Goal: Task Accomplishment & Management: Use online tool/utility

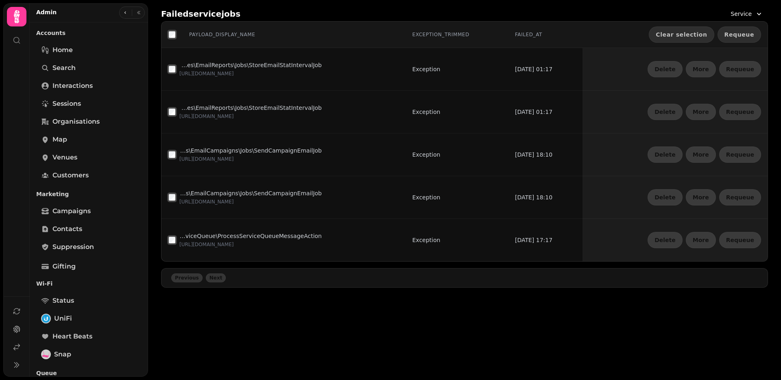
click at [742, 35] on span "Requeue" at bounding box center [739, 35] width 30 height 6
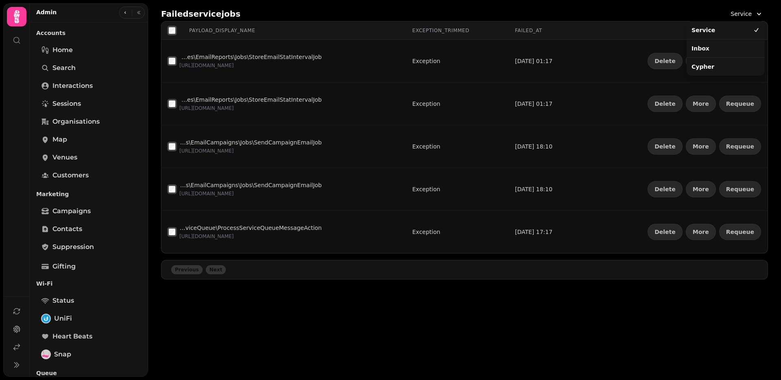
click at [745, 17] on span "Service" at bounding box center [740, 14] width 21 height 8
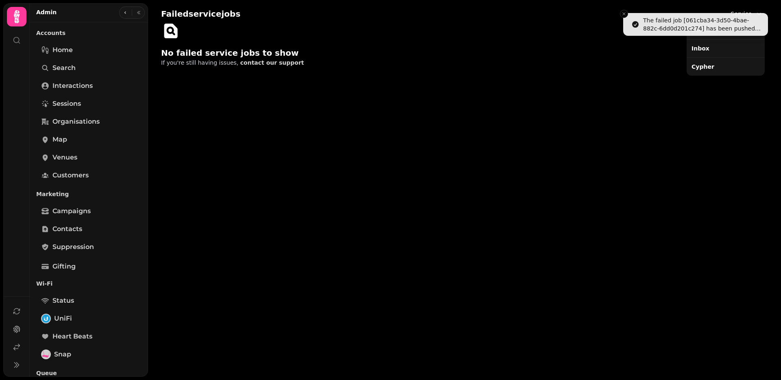
click at [717, 48] on div "Inbox" at bounding box center [725, 48] width 75 height 15
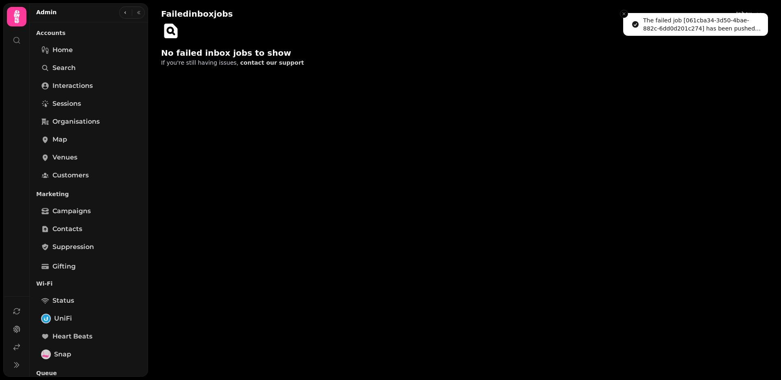
drag, startPoint x: 623, startPoint y: 14, endPoint x: 643, endPoint y: 15, distance: 19.1
click at [623, 14] on line "Close toast" at bounding box center [624, 14] width 2 height 2
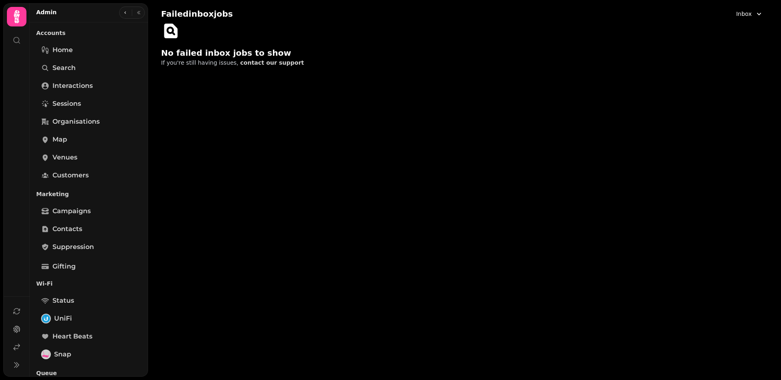
click at [754, 12] on button "Inbox" at bounding box center [749, 14] width 37 height 15
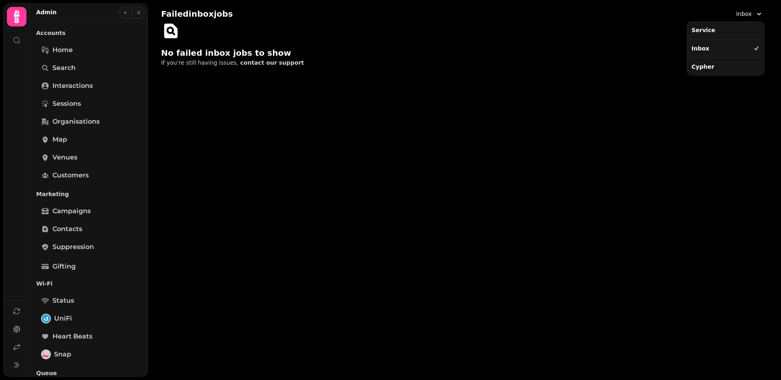
click at [722, 65] on div "Cypher" at bounding box center [725, 66] width 75 height 15
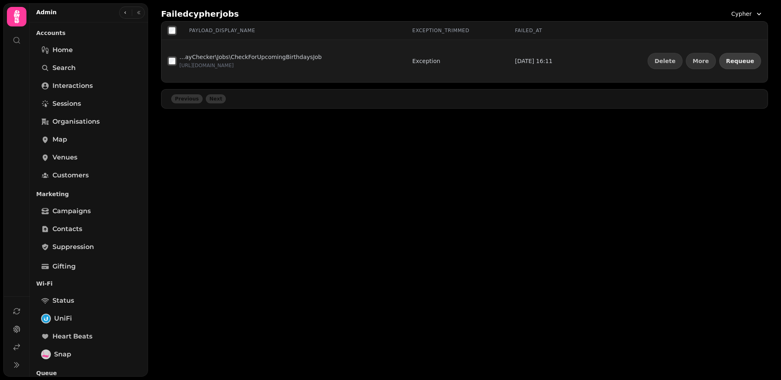
click at [741, 58] on span "Requeue" at bounding box center [740, 61] width 28 height 6
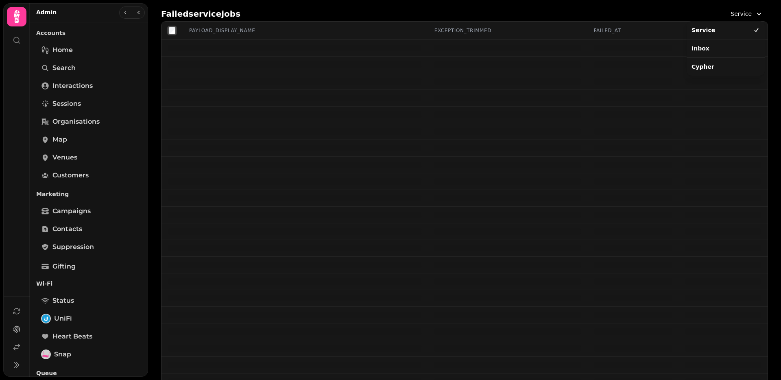
click at [749, 16] on span "Service" at bounding box center [740, 14] width 21 height 8
click at [721, 65] on div "Cypher" at bounding box center [725, 66] width 75 height 15
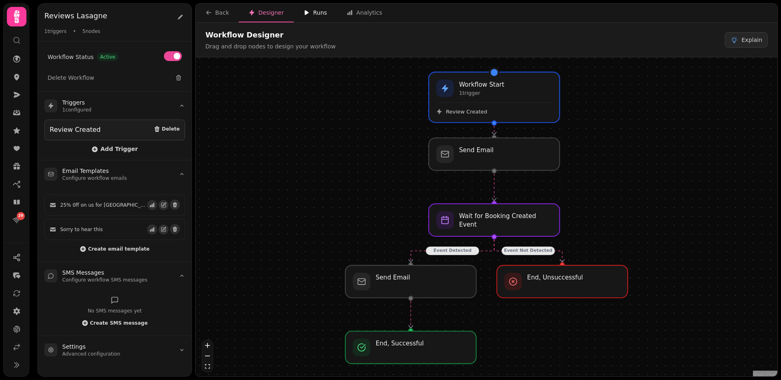
click at [305, 18] on button "Runs" at bounding box center [315, 13] width 43 height 19
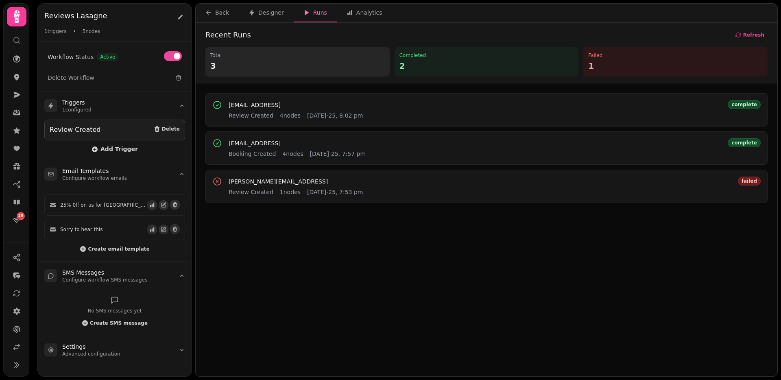
click at [246, 186] on div "josef.benassi@stampede.ai Review Created 1 nodes 21st Aug-25, 7:53 pm" at bounding box center [296, 186] width 135 height 20
click at [248, 183] on span "josef.benassi@stampede.ai" at bounding box center [278, 182] width 99 height 6
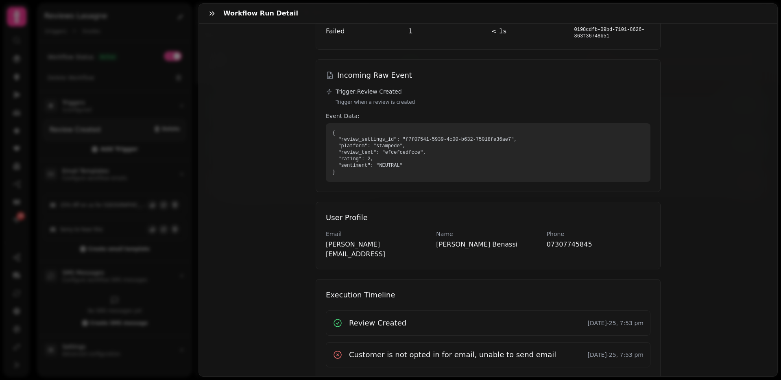
scroll to position [71, 0]
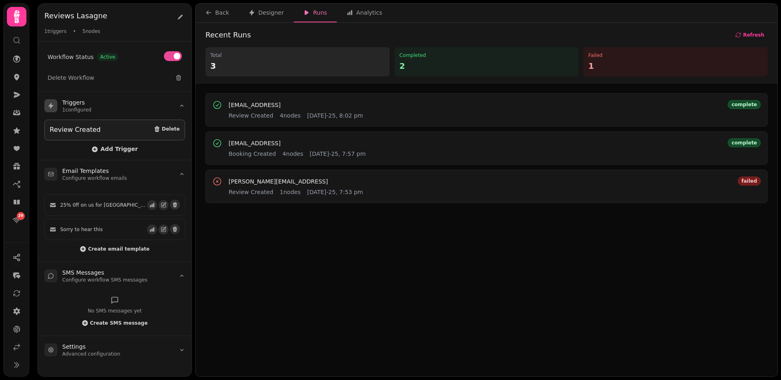
click at [77, 128] on div "Review Created" at bounding box center [75, 130] width 51 height 10
click at [161, 204] on icon "button" at bounding box center [163, 205] width 4 height 4
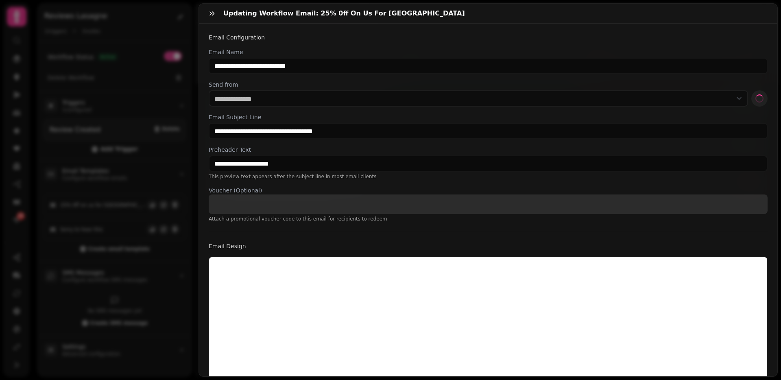
select select "**********"
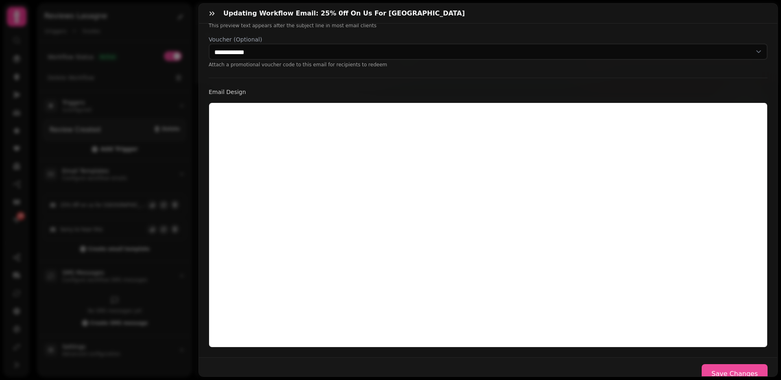
scroll to position [165, 0]
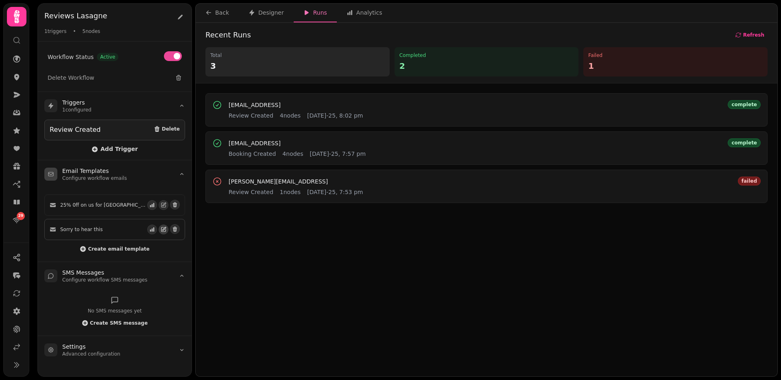
click at [163, 227] on icon "button" at bounding box center [164, 230] width 6 height 6
select select "**********"
click at [209, 7] on button "Back" at bounding box center [217, 13] width 43 height 19
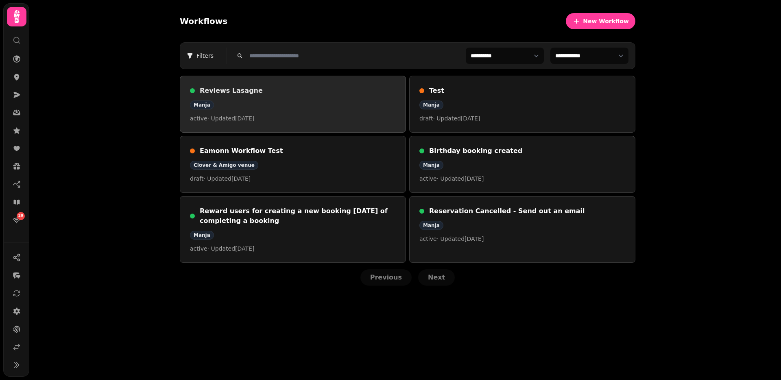
click at [248, 87] on h3 "Reviews Lasagne" at bounding box center [298, 91] width 196 height 10
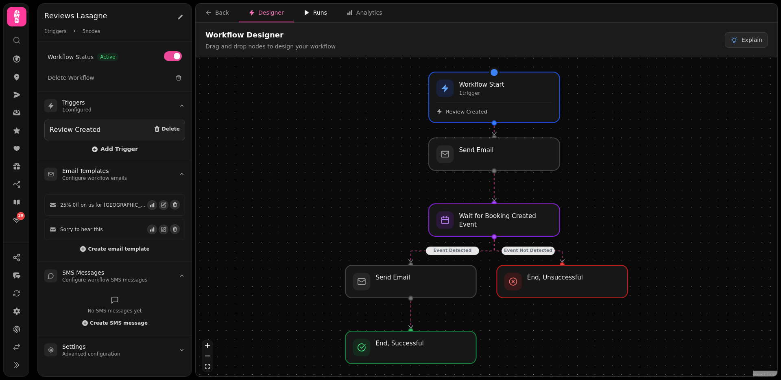
click at [305, 11] on icon "button" at bounding box center [307, 12] width 4 height 5
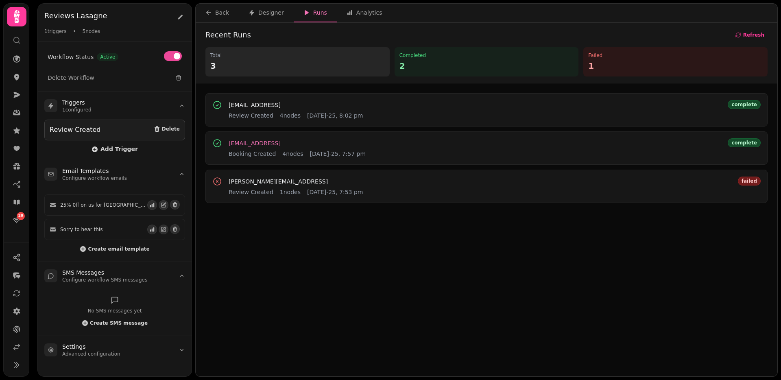
click at [259, 141] on span "[EMAIL_ADDRESS]" at bounding box center [255, 143] width 52 height 6
click at [261, 105] on span "[EMAIL_ADDRESS]" at bounding box center [255, 105] width 52 height 6
click at [261, 184] on span "[PERSON_NAME][EMAIL_ADDRESS]" at bounding box center [278, 182] width 99 height 6
click at [292, 202] on div "josef.benassi@stampede.ai Review Created 1 nodes 21st Aug-25, 7:53 pm failed" at bounding box center [486, 186] width 562 height 33
click at [261, 184] on span "josef.benassi@stampede.ai" at bounding box center [278, 182] width 99 height 6
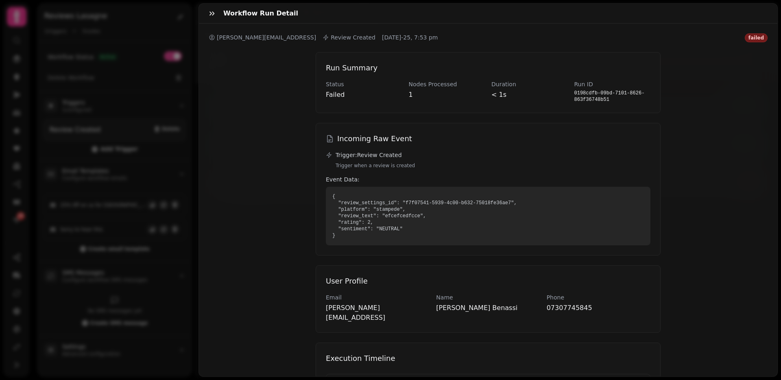
click at [354, 230] on pre "{ "review_settings_id": "f7f07541-5939-4c00-b632-75018fe36ae7", "platform": "st…" at bounding box center [488, 216] width 312 height 46
click at [354, 229] on pre "{ "review_settings_id": "f7f07541-5939-4c00-b632-75018fe36ae7", "platform": "st…" at bounding box center [488, 216] width 312 height 46
click at [384, 229] on pre "{ "review_settings_id": "f7f07541-5939-4c00-b632-75018fe36ae7", "platform": "st…" at bounding box center [488, 216] width 312 height 46
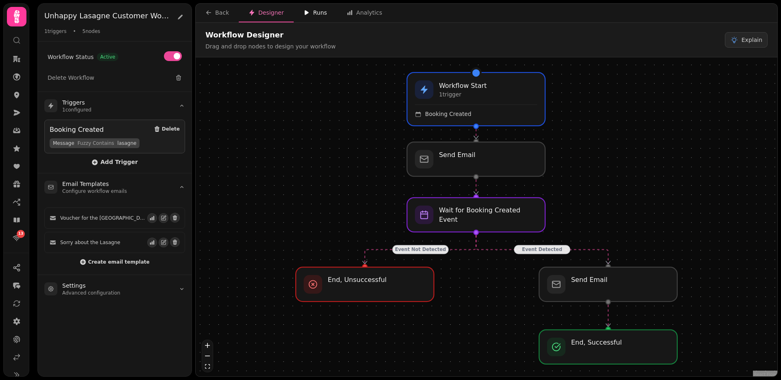
click at [300, 12] on button "Runs" at bounding box center [315, 13] width 43 height 19
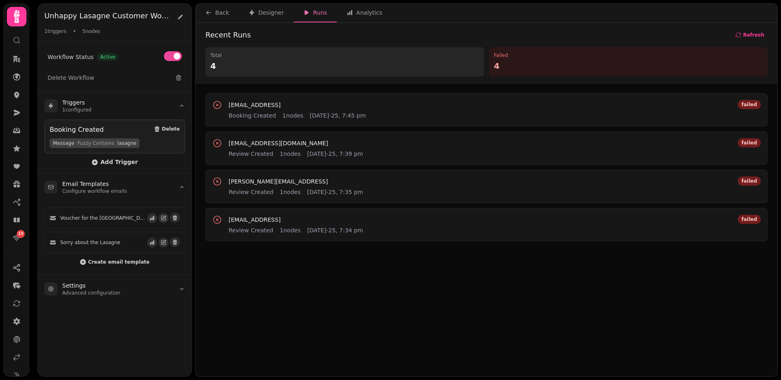
click at [252, 100] on div "chaz.dior@stampede.ai Booking Created 1 nodes 21st Aug-25, 7:45 pm" at bounding box center [297, 110] width 137 height 20
click at [252, 102] on span "[EMAIL_ADDRESS]" at bounding box center [255, 105] width 52 height 6
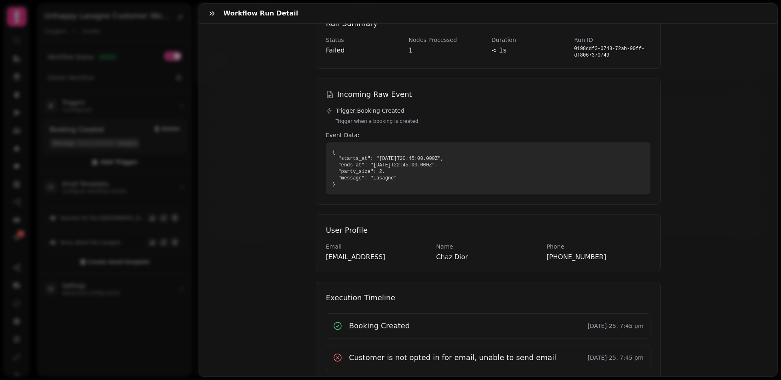
scroll to position [65, 0]
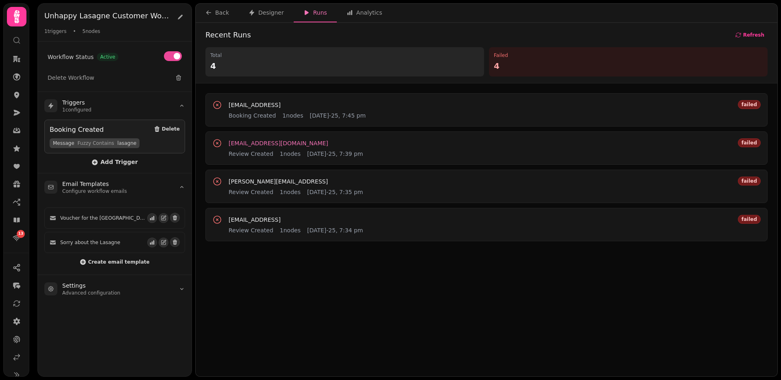
click at [259, 143] on span "[EMAIL_ADDRESS][DOMAIN_NAME]" at bounding box center [279, 143] width 100 height 6
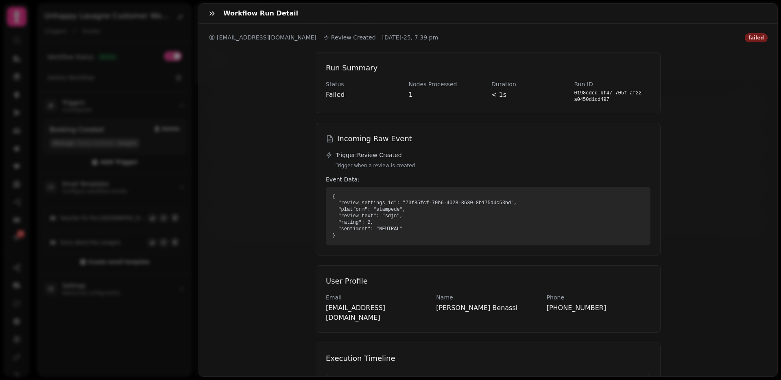
scroll to position [71, 0]
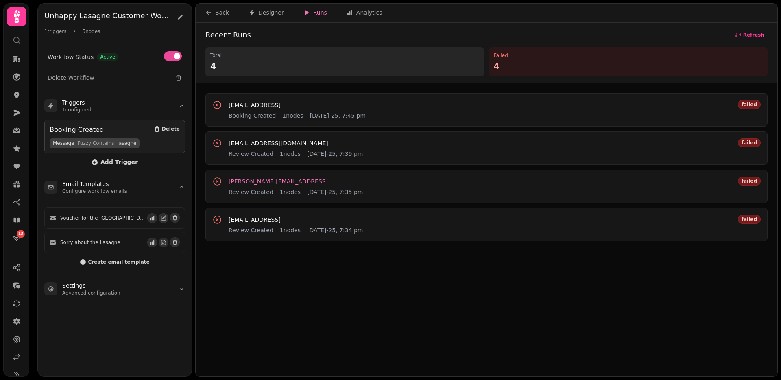
click at [259, 181] on span "josef.benassi@stampede.ai" at bounding box center [278, 182] width 99 height 6
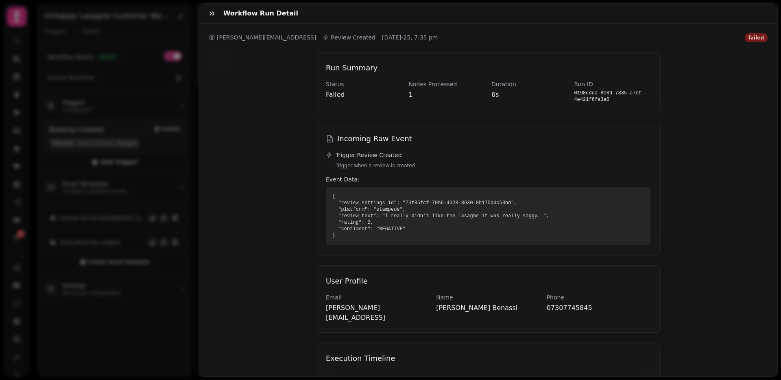
scroll to position [71, 0]
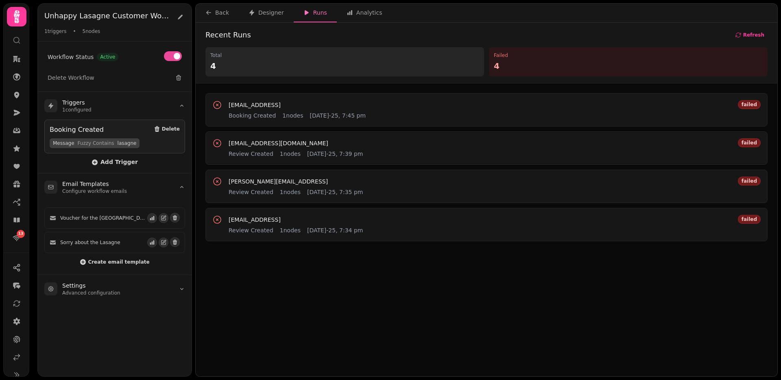
drag, startPoint x: 298, startPoint y: 105, endPoint x: 224, endPoint y: 106, distance: 73.6
click at [224, 105] on div "chaz.dior@stampede.ai Booking Created 1 nodes 21st Aug-25, 7:45 pm failed" at bounding box center [486, 110] width 548 height 20
copy span "chaz.dior@stampede.ai"
click at [20, 38] on icon at bounding box center [17, 40] width 8 height 8
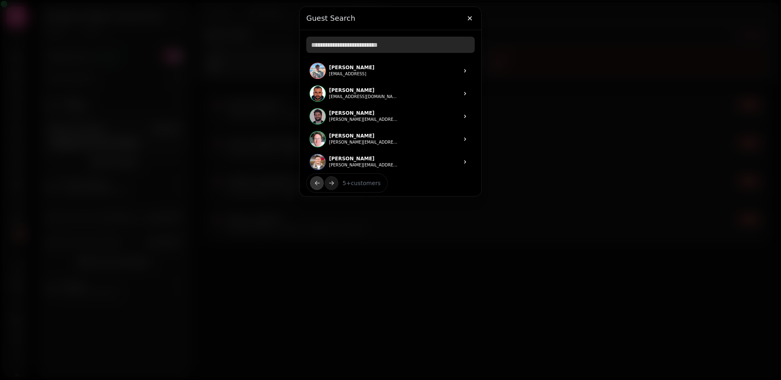
click at [365, 44] on input "text" at bounding box center [390, 45] width 168 height 16
paste input "**********"
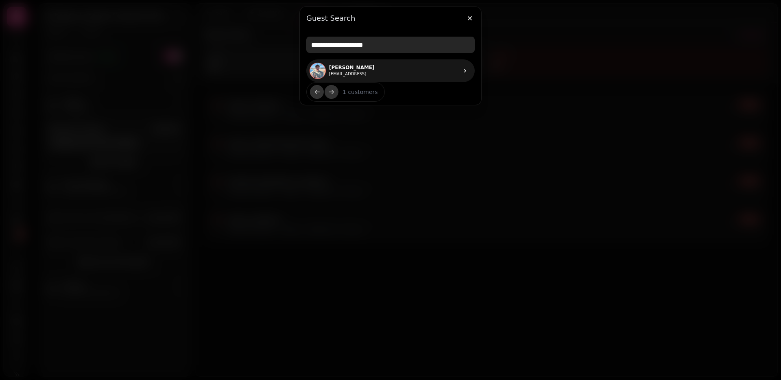
type input "**********"
click at [360, 66] on p "[PERSON_NAME]" at bounding box center [352, 67] width 46 height 7
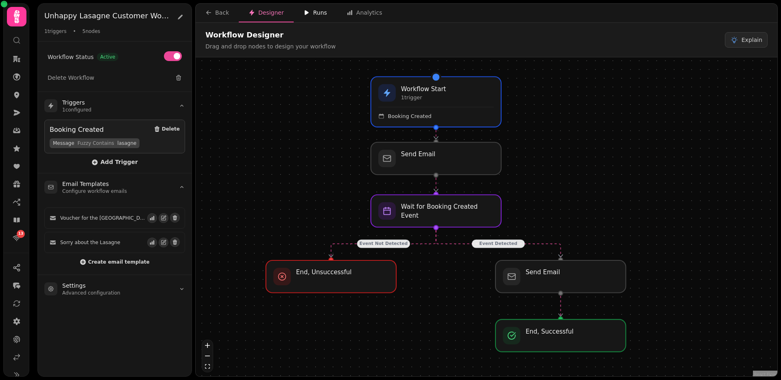
click at [317, 14] on div "Runs" at bounding box center [315, 13] width 24 height 8
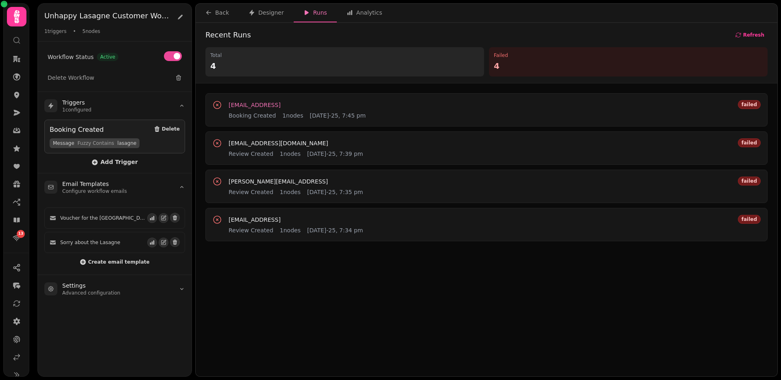
click at [269, 105] on span "[EMAIL_ADDRESS]" at bounding box center [255, 105] width 52 height 6
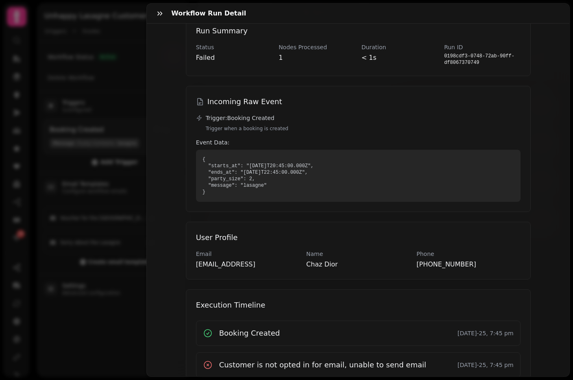
scroll to position [65, 0]
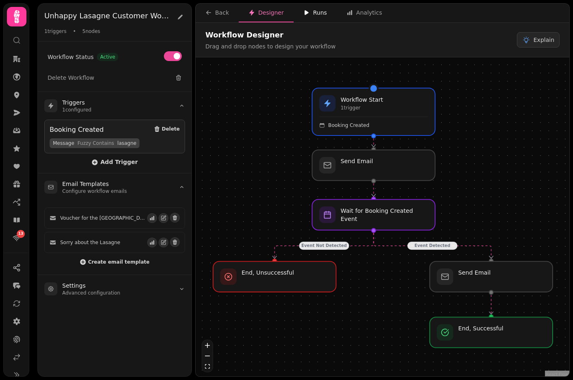
click at [312, 9] on div "Runs" at bounding box center [315, 13] width 24 height 8
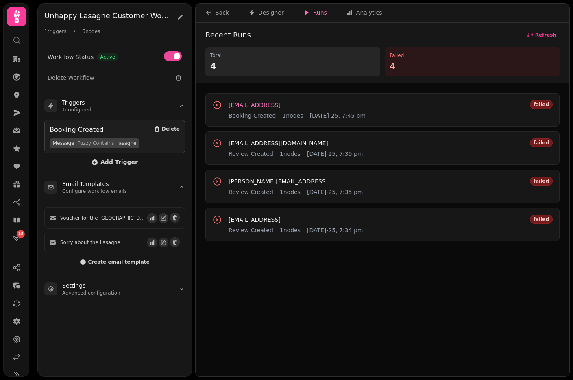
click at [270, 105] on span "[EMAIL_ADDRESS]" at bounding box center [255, 105] width 52 height 6
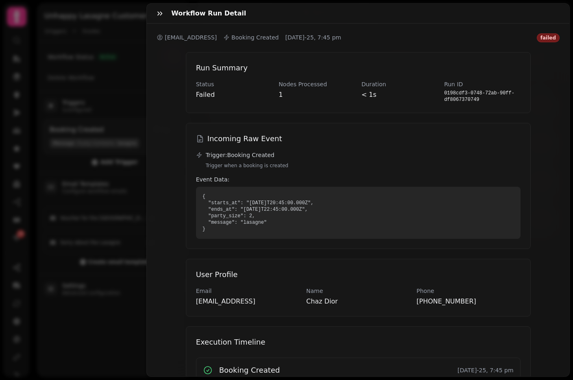
click at [29, 44] on div "Workflow Run Detail [EMAIL_ADDRESS] Booking Created [DATE]-25, 7:45 pm failed R…" at bounding box center [286, 196] width 573 height 367
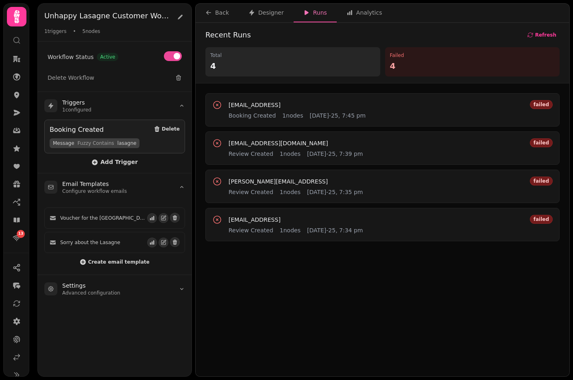
click at [17, 42] on circle at bounding box center [16, 39] width 5 height 5
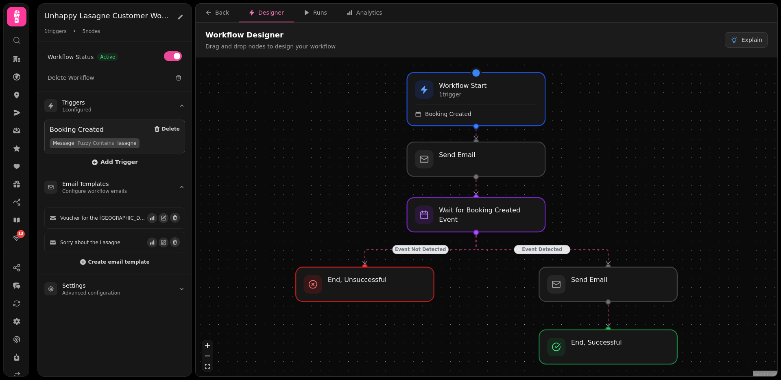
click at [14, 40] on icon at bounding box center [17, 40] width 8 height 8
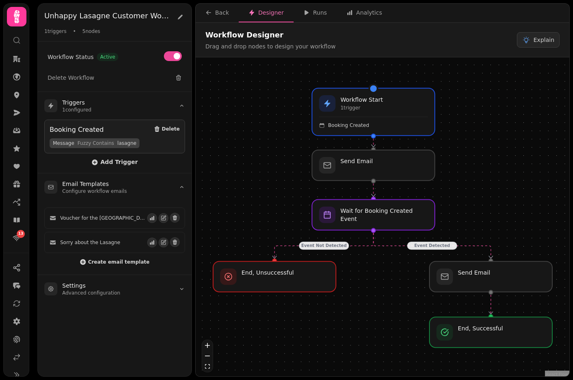
click at [11, 39] on div at bounding box center [16, 36] width 15 height 21
click at [16, 41] on icon at bounding box center [17, 40] width 8 height 8
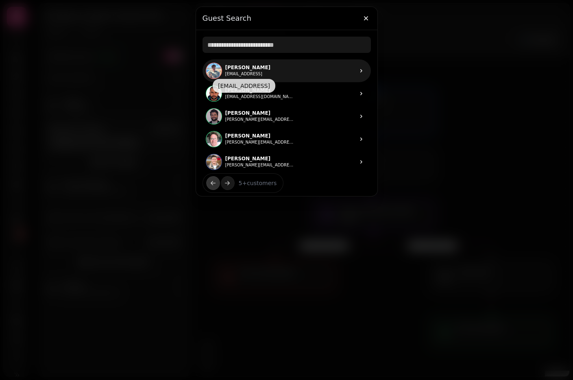
click at [246, 72] on button "[EMAIL_ADDRESS]" at bounding box center [243, 74] width 37 height 7
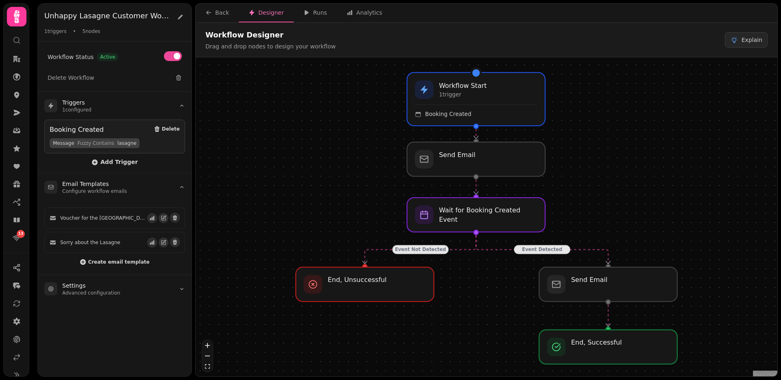
click at [17, 40] on icon at bounding box center [17, 40] width 8 height 8
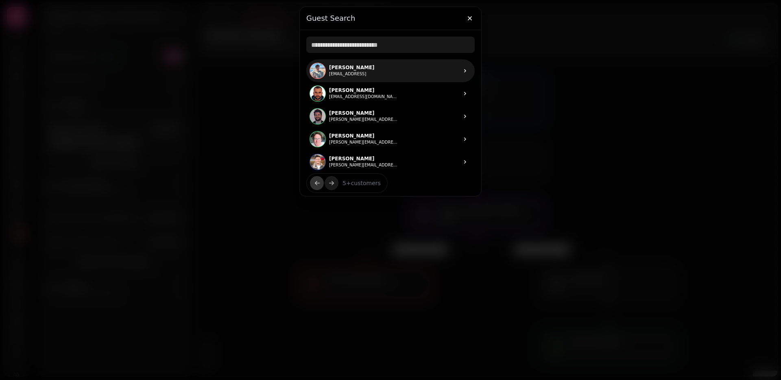
click at [357, 67] on p "Chaz Dior" at bounding box center [352, 67] width 46 height 7
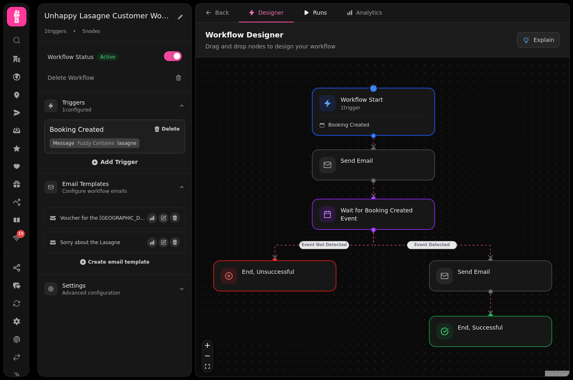
click at [306, 12] on icon "button" at bounding box center [306, 12] width 7 height 7
click at [351, 166] on div at bounding box center [373, 165] width 125 height 31
click at [319, 10] on div "Runs" at bounding box center [315, 13] width 24 height 8
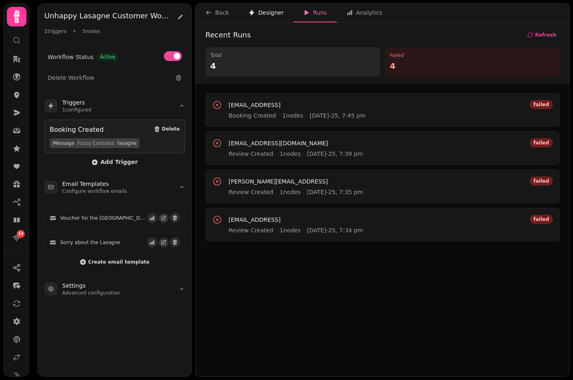
click at [255, 15] on div "Designer" at bounding box center [265, 13] width 35 height 8
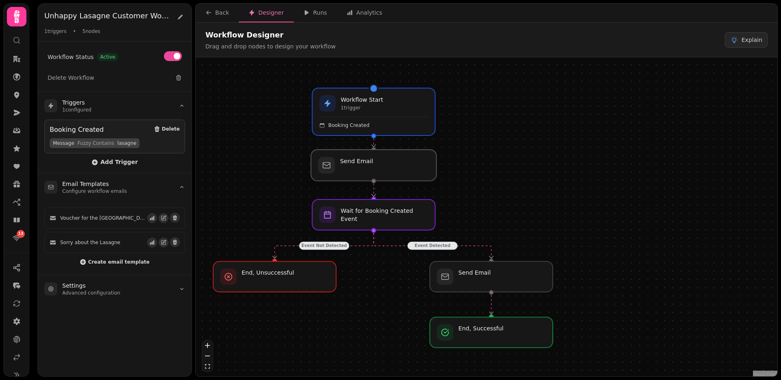
click at [378, 159] on div at bounding box center [373, 165] width 125 height 31
click at [362, 163] on div at bounding box center [373, 165] width 125 height 31
click at [365, 105] on p "1 trigger" at bounding box center [362, 108] width 44 height 7
click at [318, 9] on div "Runs" at bounding box center [315, 13] width 24 height 8
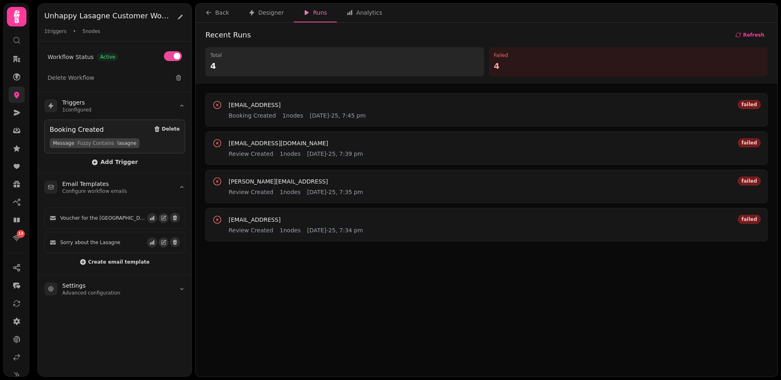
click at [15, 95] on icon at bounding box center [16, 95] width 5 height 7
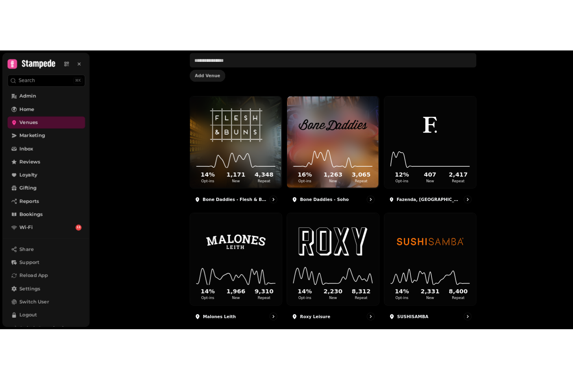
scroll to position [58, 0]
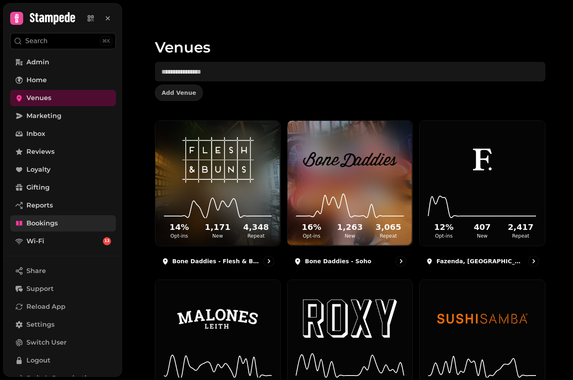
click at [40, 219] on span "Bookings" at bounding box center [41, 223] width 31 height 10
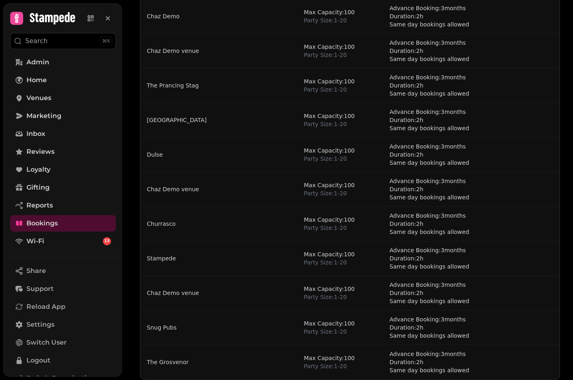
scroll to position [152, 0]
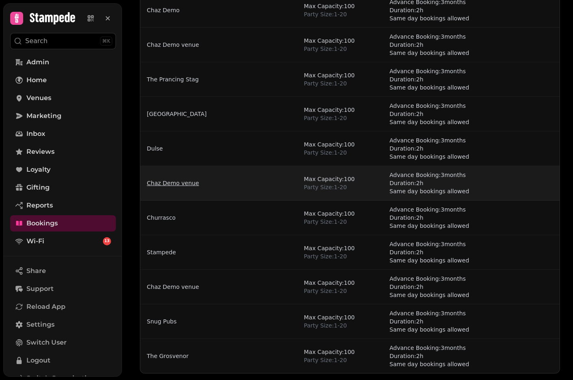
click at [167, 181] on link "Chaz Demo venue" at bounding box center [173, 183] width 52 height 8
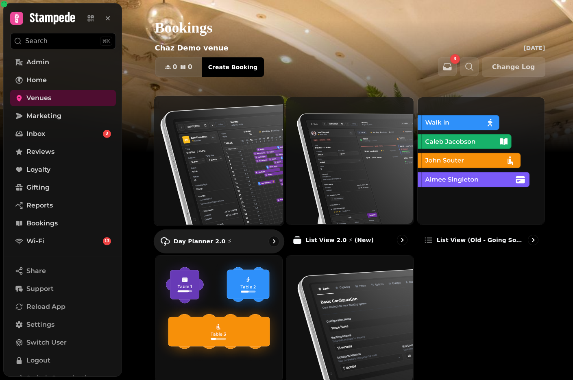
click at [205, 154] on img at bounding box center [218, 160] width 130 height 130
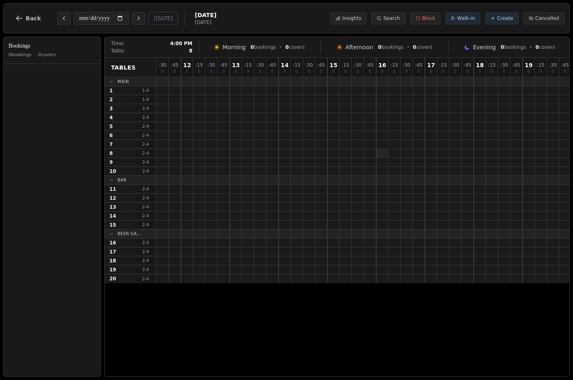
drag, startPoint x: 277, startPoint y: 148, endPoint x: 377, endPoint y: 148, distance: 100.0
click at [382, 149] on div at bounding box center [425, 153] width 537 height 9
click at [317, 140] on div at bounding box center [321, 144] width 12 height 9
select select "****"
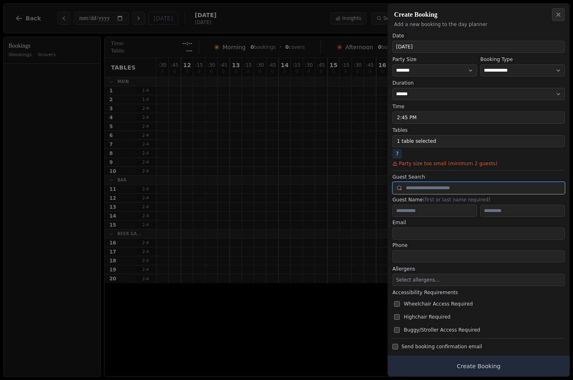
click at [411, 186] on input "text" at bounding box center [478, 188] width 172 height 12
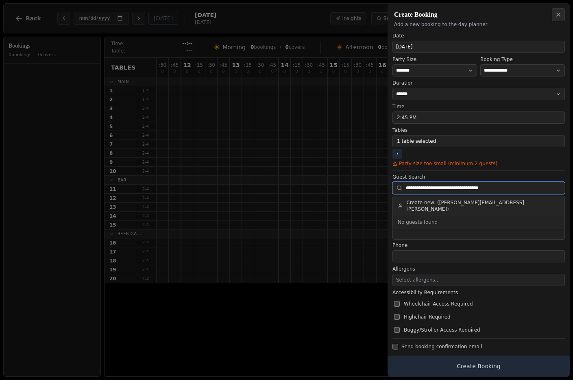
type input "**********"
click at [422, 202] on span "Create new: (stephen.davies+chaz-demo@stampede.ai)" at bounding box center [482, 205] width 153 height 13
type input "**********"
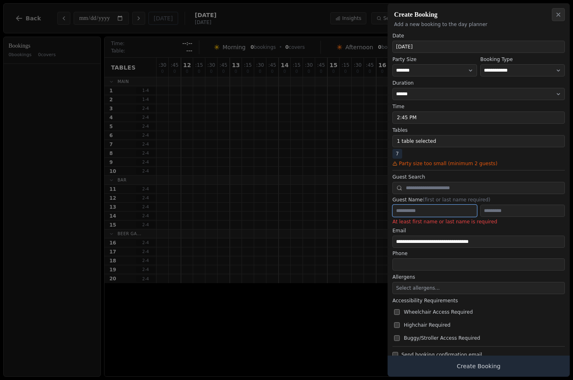
click at [429, 211] on input "text" at bounding box center [434, 211] width 85 height 12
type input "***"
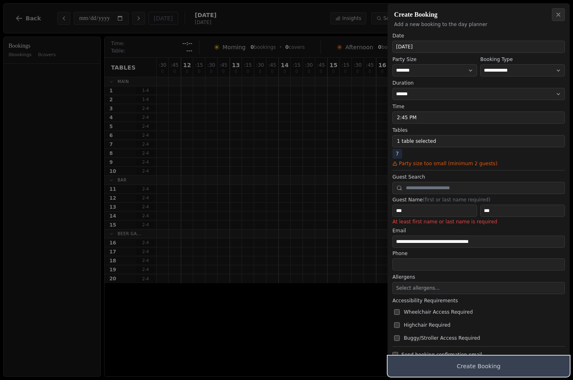
click at [467, 364] on button "Create Booking" at bounding box center [479, 365] width 182 height 21
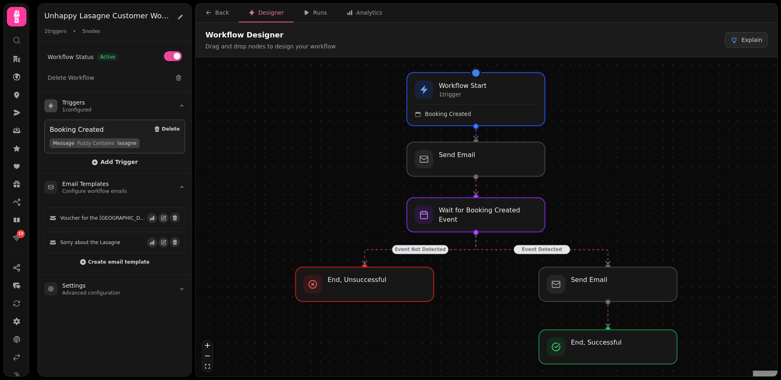
click at [122, 141] on span "lasagne" at bounding box center [127, 143] width 19 height 7
copy span "lasagne"
click at [314, 13] on div "Runs" at bounding box center [315, 13] width 24 height 8
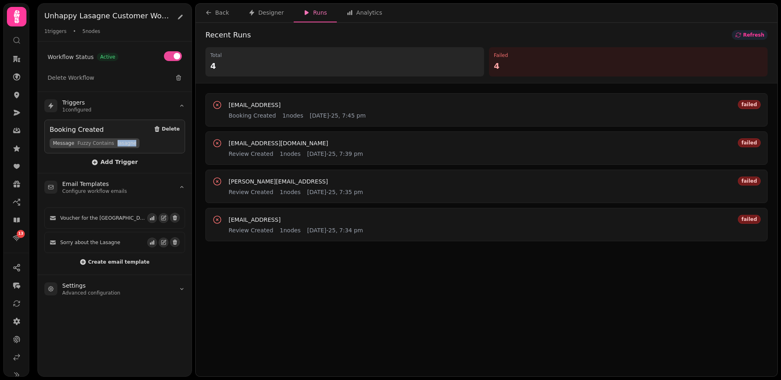
click at [755, 33] on span "Refresh" at bounding box center [753, 35] width 21 height 5
click at [756, 35] on span "Refresh" at bounding box center [753, 35] width 21 height 5
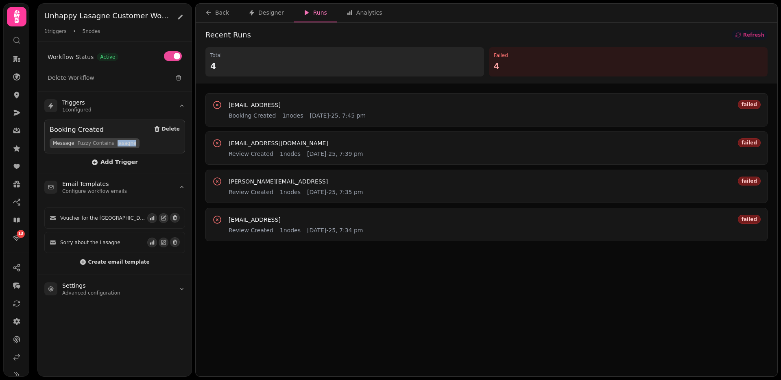
click at [756, 35] on span "Refresh" at bounding box center [753, 35] width 21 height 5
click at [761, 30] on button "Refresh" at bounding box center [750, 35] width 36 height 10
click at [760, 31] on button "Refresh" at bounding box center [750, 35] width 36 height 10
click at [761, 31] on button "Refresh" at bounding box center [750, 35] width 36 height 10
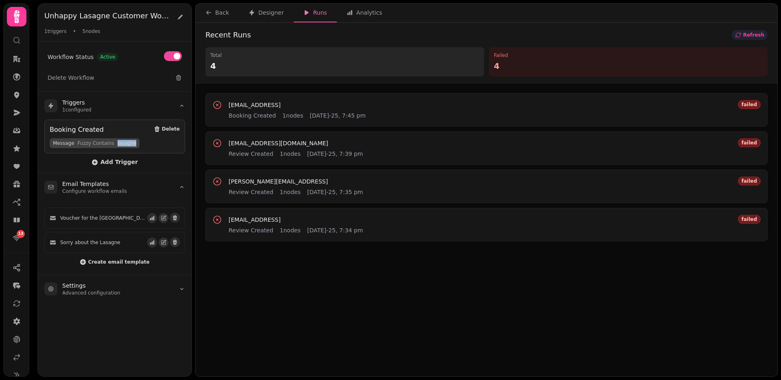
click at [744, 35] on button "Refresh" at bounding box center [750, 35] width 36 height 10
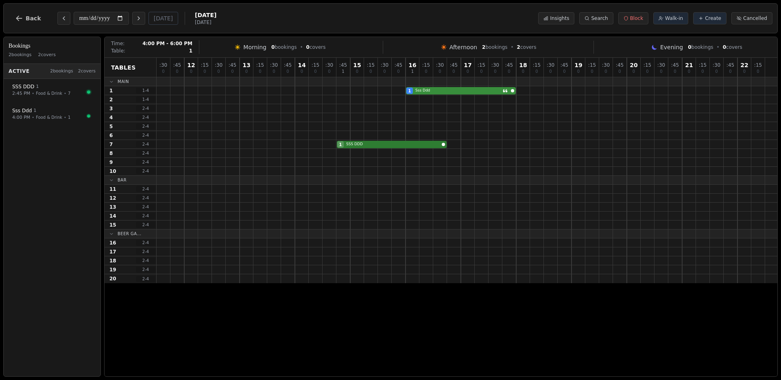
click at [442, 90] on div "1 Sss Ddd" at bounding box center [467, 90] width 621 height 9
select select "****"
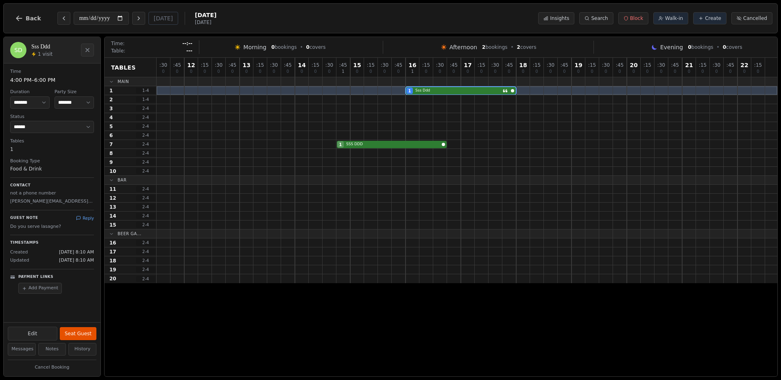
click at [28, 202] on p "[PERSON_NAME][EMAIL_ADDRESS][PERSON_NAME]" at bounding box center [52, 201] width 84 height 7
drag, startPoint x: 28, startPoint y: 202, endPoint x: 65, endPoint y: 202, distance: 37.8
click at [63, 202] on p "[PERSON_NAME][EMAIL_ADDRESS][PERSON_NAME]" at bounding box center [52, 201] width 84 height 7
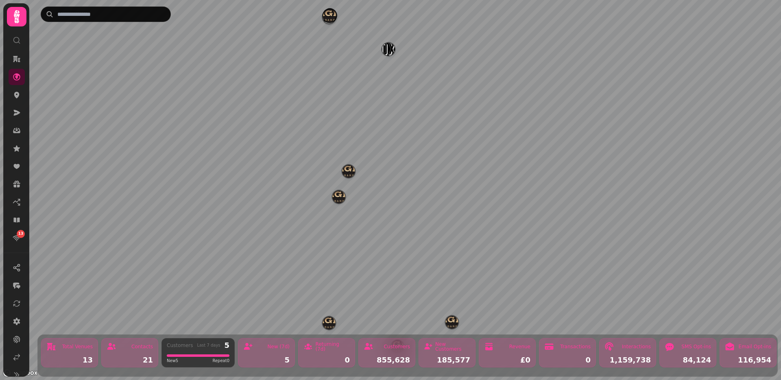
click at [18, 39] on icon at bounding box center [17, 40] width 8 height 8
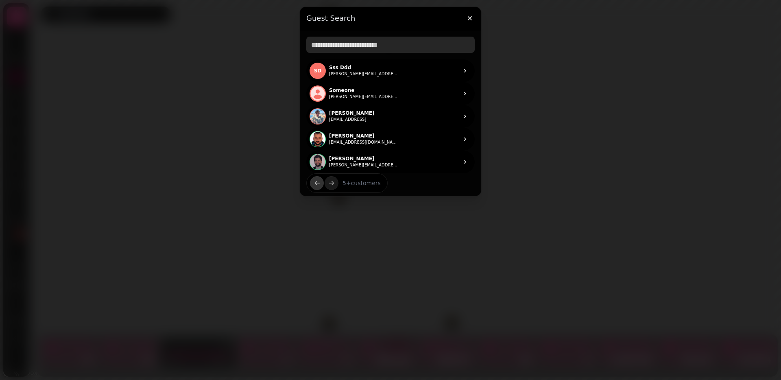
click at [357, 42] on input "text" at bounding box center [390, 45] width 168 height 16
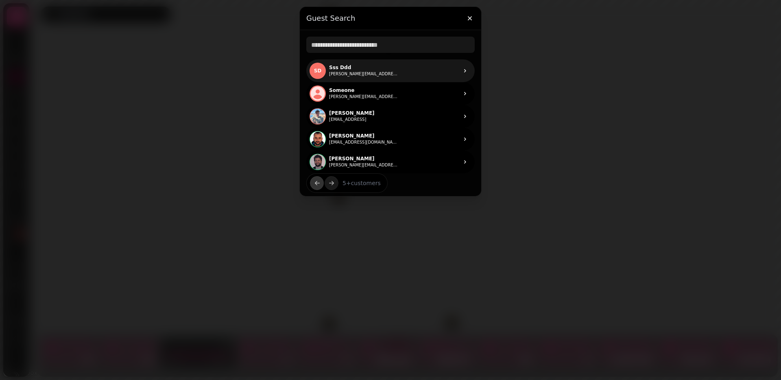
click at [354, 64] on p "Sss Ddd" at bounding box center [363, 67] width 69 height 7
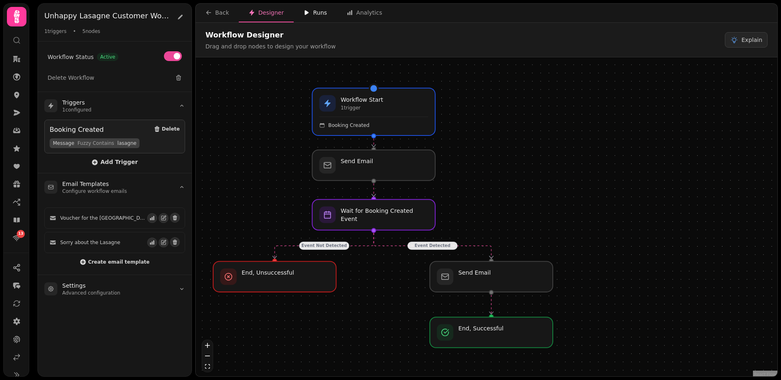
click at [305, 9] on div "Runs" at bounding box center [315, 13] width 24 height 8
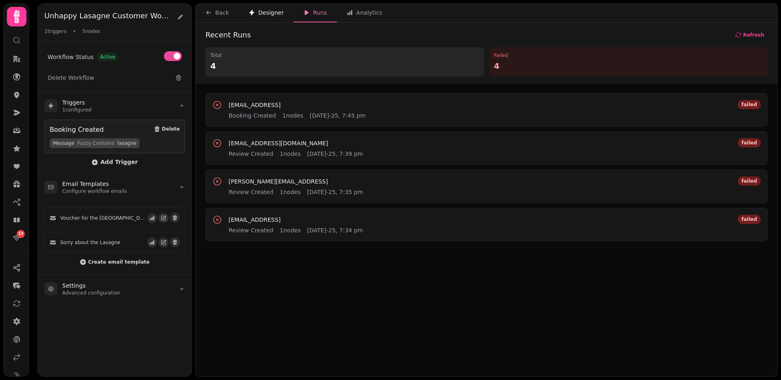
drag, startPoint x: 257, startPoint y: 8, endPoint x: 251, endPoint y: 9, distance: 6.1
click at [257, 9] on div "Designer" at bounding box center [265, 13] width 35 height 8
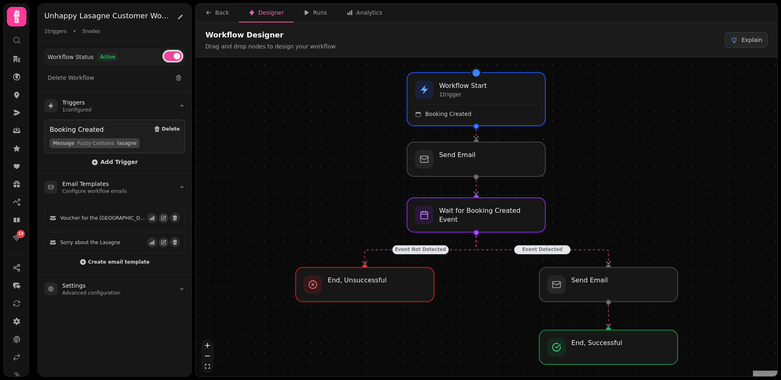
click at [170, 55] on button at bounding box center [173, 56] width 18 height 10
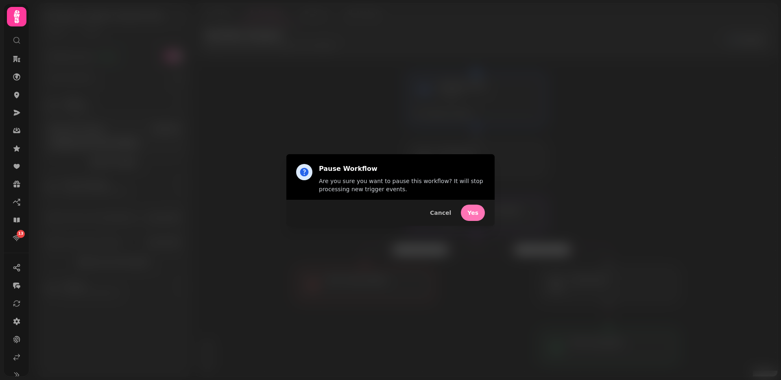
click at [473, 215] on span "Yes" at bounding box center [472, 213] width 11 height 6
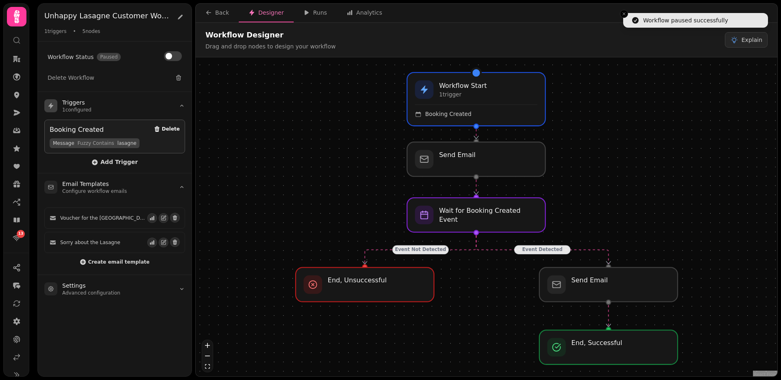
click at [167, 127] on span "Delete" at bounding box center [171, 128] width 18 height 5
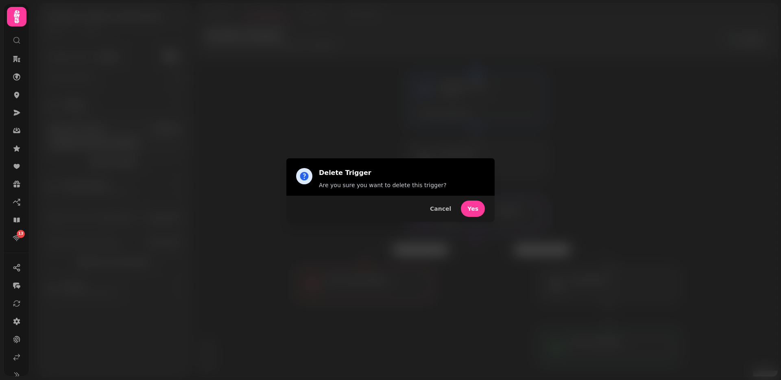
drag, startPoint x: 471, startPoint y: 210, endPoint x: 460, endPoint y: 207, distance: 12.0
click at [471, 210] on span "Yes" at bounding box center [472, 209] width 11 height 6
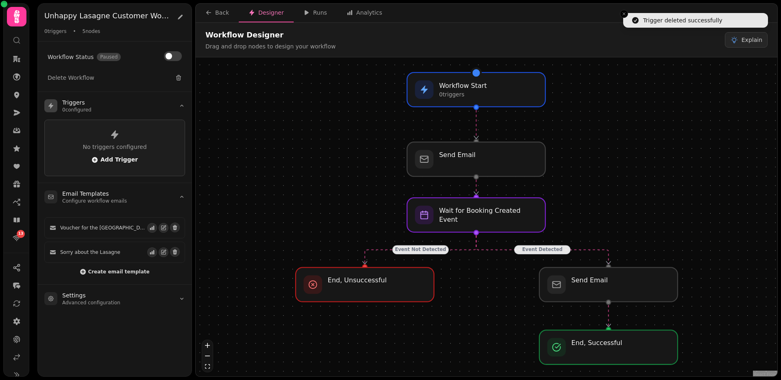
click at [112, 160] on span "Add Trigger" at bounding box center [115, 160] width 46 height 7
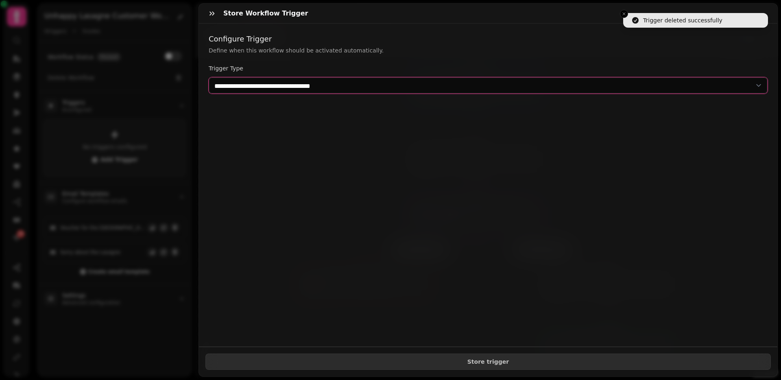
click at [220, 86] on select "**********" at bounding box center [488, 85] width 559 height 16
select select "**********"
click at [209, 77] on select "**********" at bounding box center [488, 85] width 559 height 16
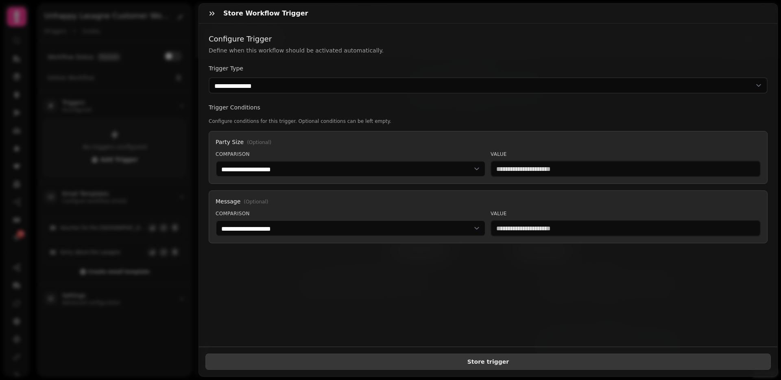
click at [312, 360] on span "Store trigger" at bounding box center [487, 362] width 551 height 6
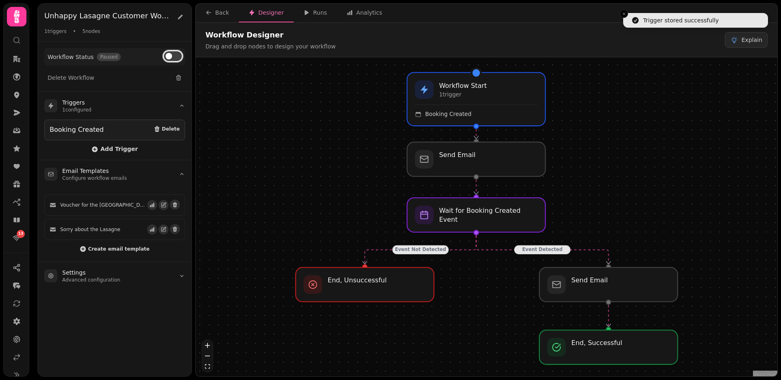
click at [176, 55] on button at bounding box center [173, 56] width 18 height 10
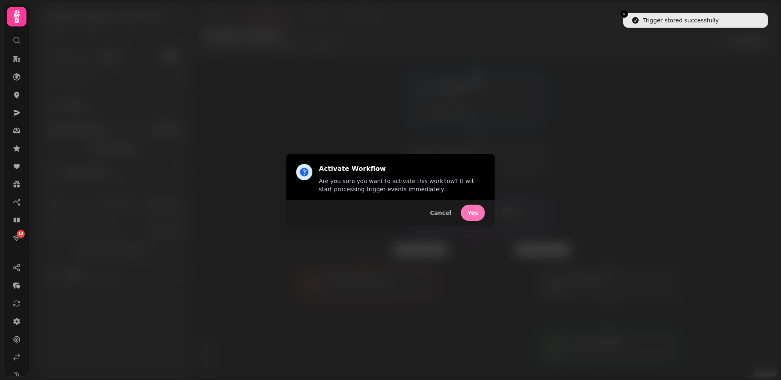
click at [472, 216] on button "Yes" at bounding box center [473, 213] width 24 height 16
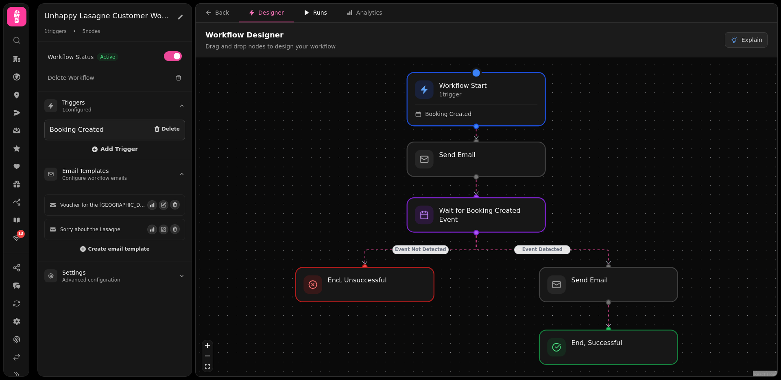
click at [315, 10] on div "Runs" at bounding box center [315, 13] width 24 height 8
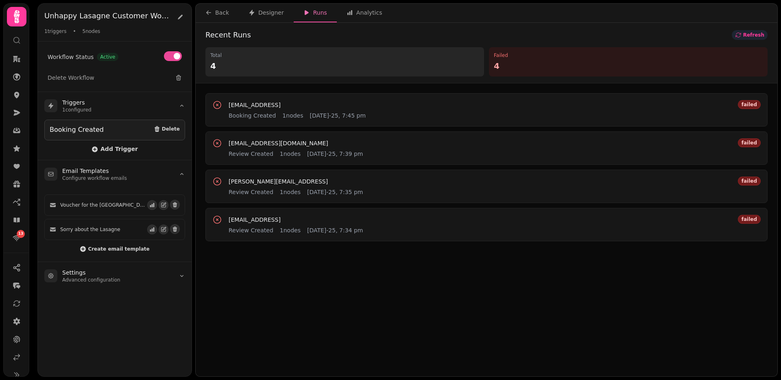
click at [573, 34] on span "Refresh" at bounding box center [753, 35] width 21 height 5
click at [573, 33] on span "Refresh" at bounding box center [753, 35] width 21 height 5
click at [184, 14] on button at bounding box center [180, 16] width 10 height 13
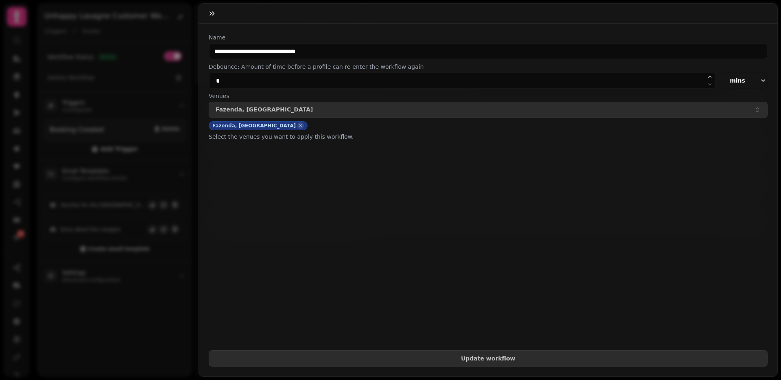
click at [298, 127] on icon "button" at bounding box center [301, 126] width 6 height 8
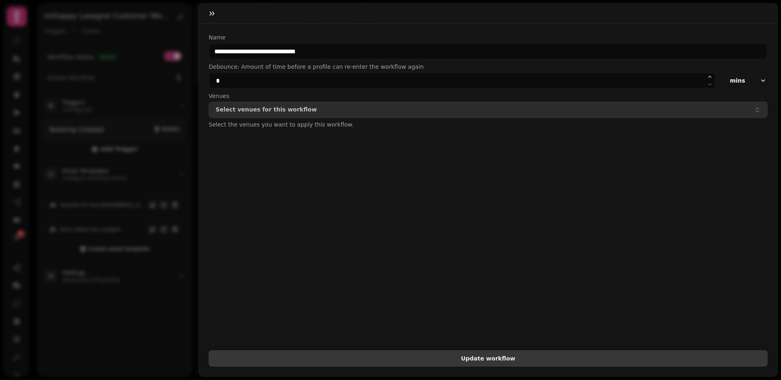
click at [459, 356] on span "Update workflow" at bounding box center [488, 358] width 545 height 6
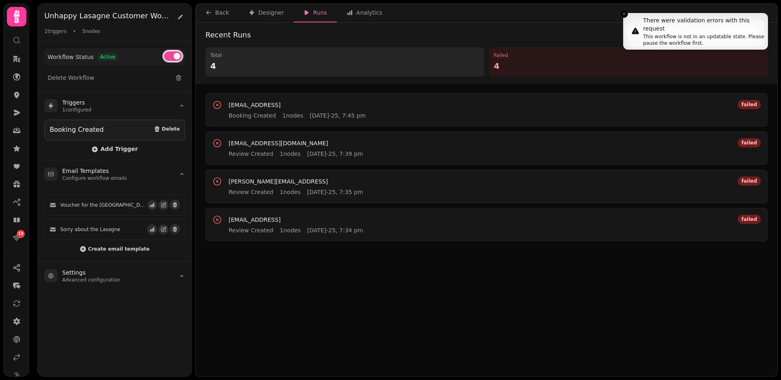
click at [176, 54] on span at bounding box center [177, 56] width 7 height 7
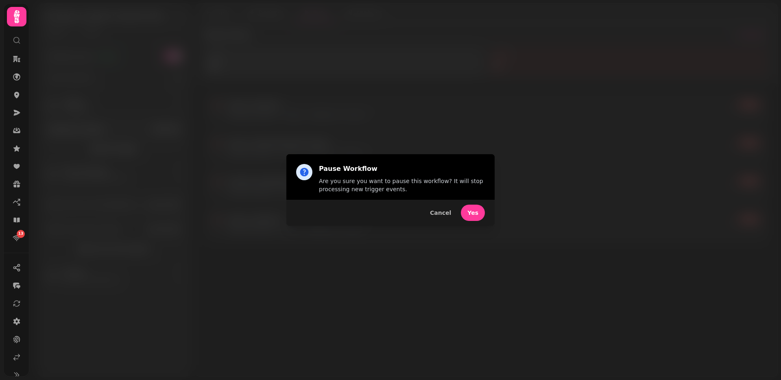
drag, startPoint x: 445, startPoint y: 215, endPoint x: 402, endPoint y: 215, distance: 43.1
click at [439, 215] on span "Cancel" at bounding box center [440, 213] width 21 height 6
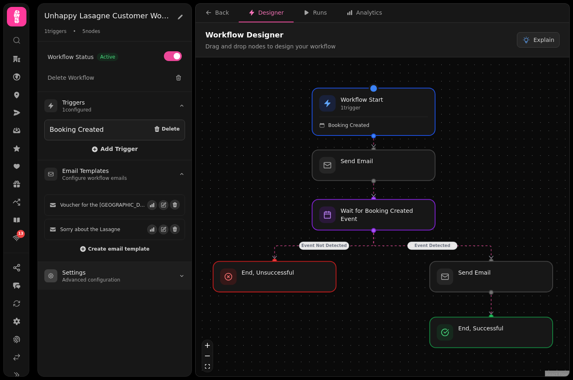
click at [113, 262] on summary "Settings Advanced configuration" at bounding box center [115, 276] width 154 height 28
click at [115, 269] on h3 "Settings" at bounding box center [91, 272] width 58 height 8
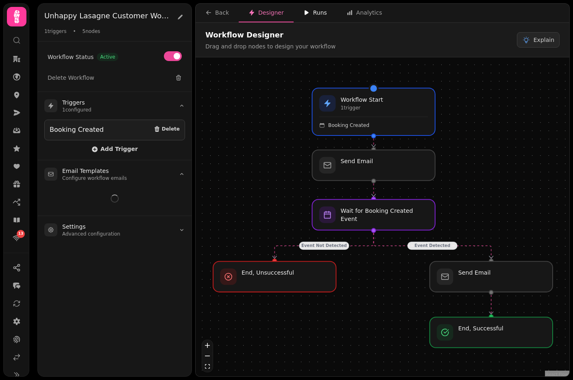
click at [307, 10] on icon "button" at bounding box center [306, 12] width 7 height 7
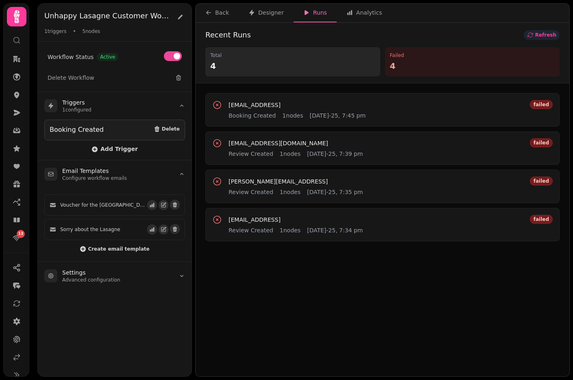
click at [545, 35] on span "Refresh" at bounding box center [545, 35] width 21 height 5
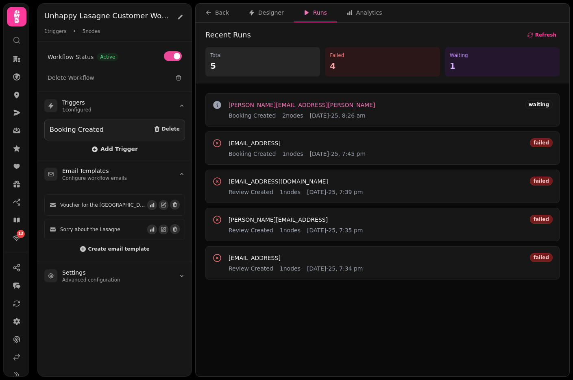
click at [301, 105] on span "[PERSON_NAME][EMAIL_ADDRESS][PERSON_NAME]" at bounding box center [302, 105] width 146 height 6
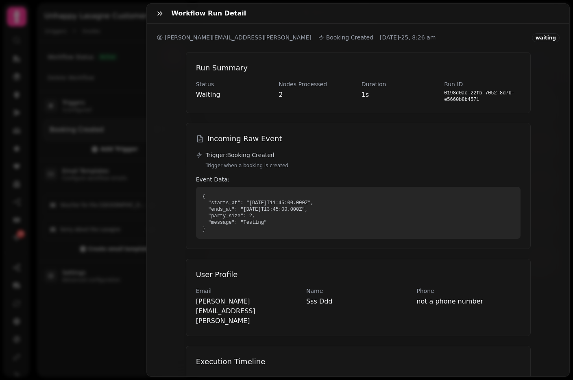
scroll to position [106, 0]
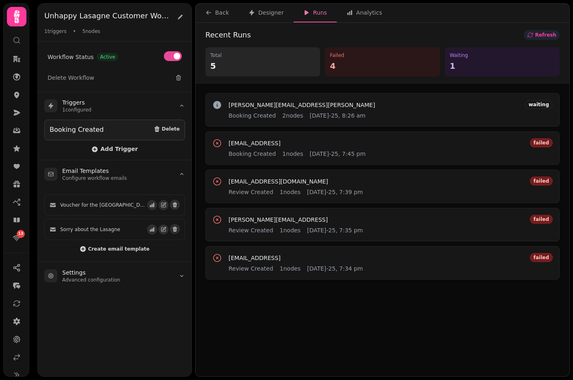
click at [539, 33] on span "Refresh" at bounding box center [545, 35] width 21 height 5
click at [256, 142] on span "chaz.dior@stampede.ai" at bounding box center [255, 143] width 52 height 6
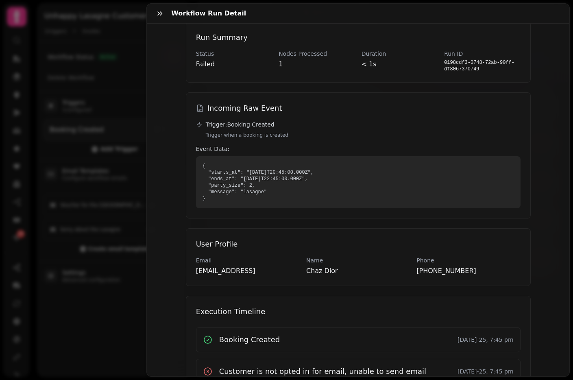
scroll to position [65, 0]
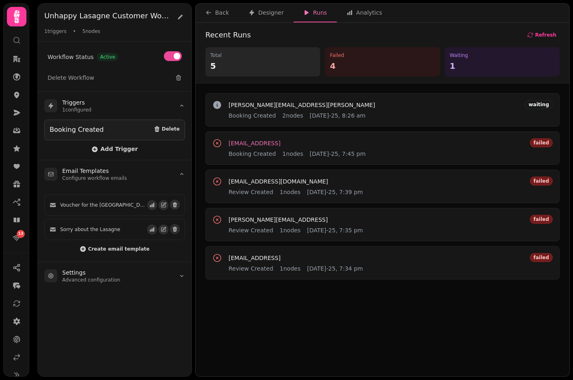
click at [279, 141] on span "chaz.dior@stampede.ai" at bounding box center [255, 143] width 52 height 6
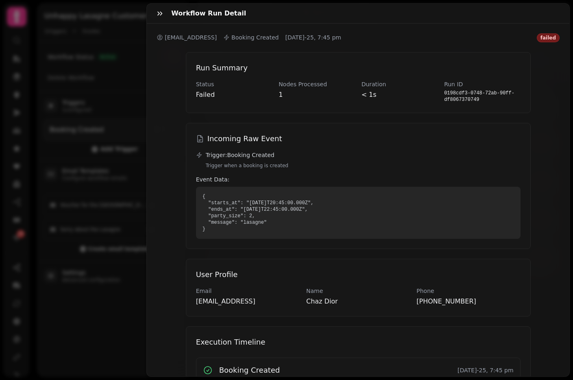
scroll to position [65, 0]
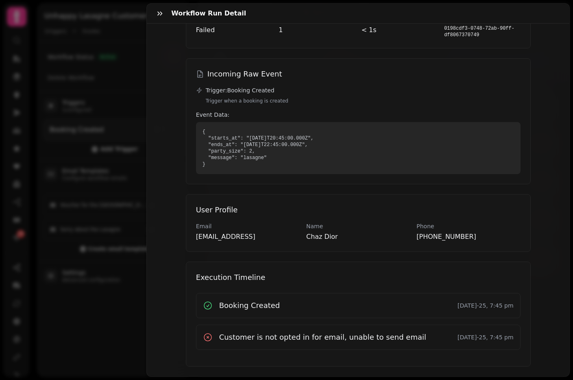
click at [234, 338] on h3 "Customer is not opted in for email, unable to send email" at bounding box center [322, 336] width 207 height 11
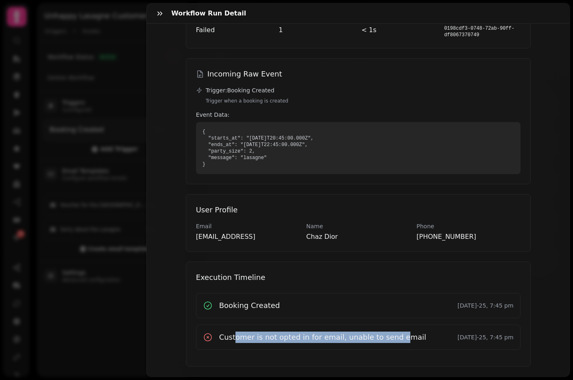
drag, startPoint x: 235, startPoint y: 337, endPoint x: 389, endPoint y: 341, distance: 153.4
click at [389, 341] on h3 "Customer is not opted in for email, unable to send email" at bounding box center [322, 336] width 207 height 11
copy h3 "omer is not opted in for email, unable to send e"
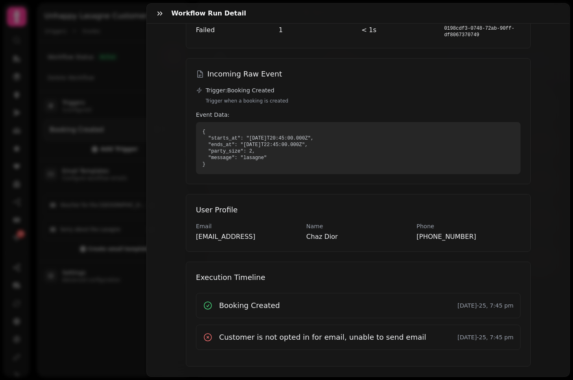
drag, startPoint x: 137, startPoint y: 55, endPoint x: 129, endPoint y: 124, distance: 69.2
click at [137, 55] on div "Workflow Run Detail chaz.dior@stampede.ai Booking Created 21st Aug-25, 7:45 pm …" at bounding box center [286, 196] width 573 height 367
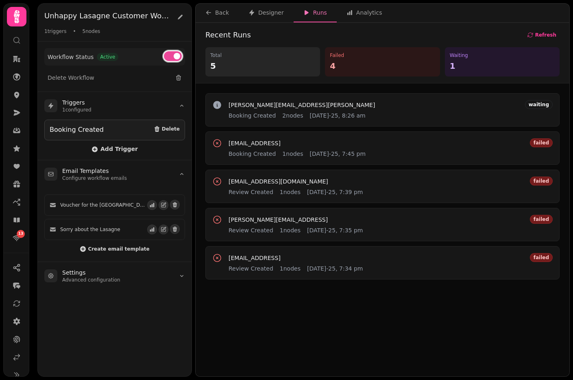
click at [177, 54] on span at bounding box center [177, 56] width 7 height 7
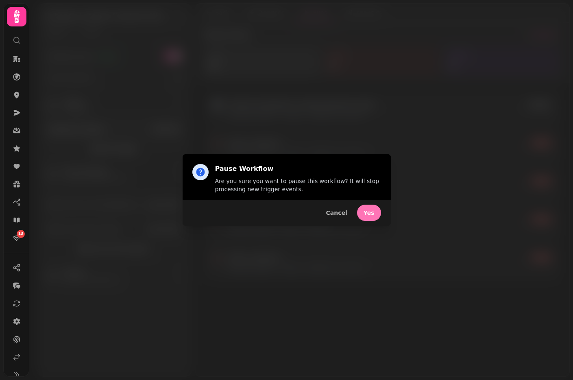
click at [362, 207] on button "Yes" at bounding box center [369, 213] width 24 height 16
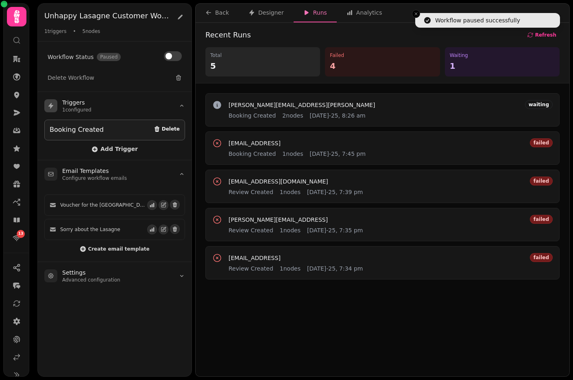
click at [167, 129] on span "Delete" at bounding box center [171, 128] width 18 height 5
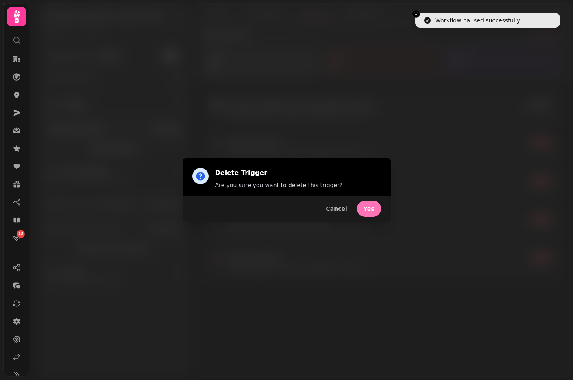
drag, startPoint x: 371, startPoint y: 210, endPoint x: 365, endPoint y: 207, distance: 6.6
click at [371, 210] on span "Yes" at bounding box center [369, 209] width 11 height 6
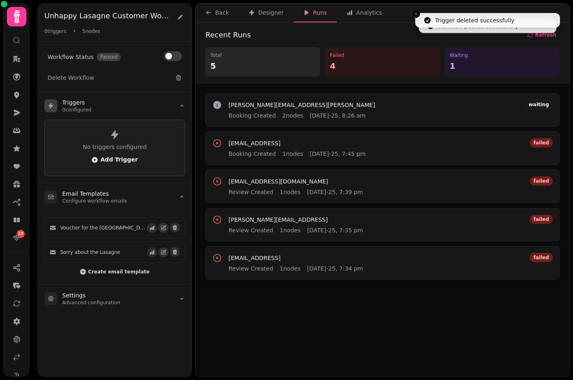
click at [110, 159] on span "Add Trigger" at bounding box center [115, 160] width 46 height 7
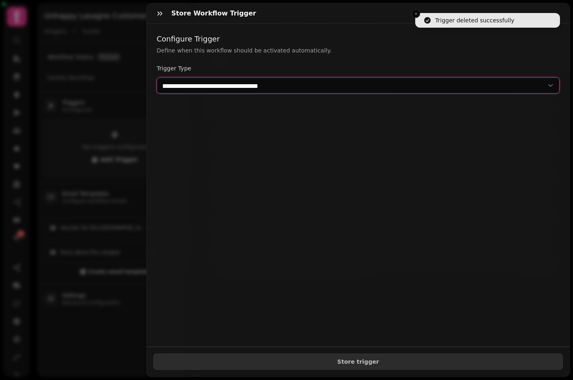
click at [222, 83] on select "**********" at bounding box center [358, 85] width 403 height 16
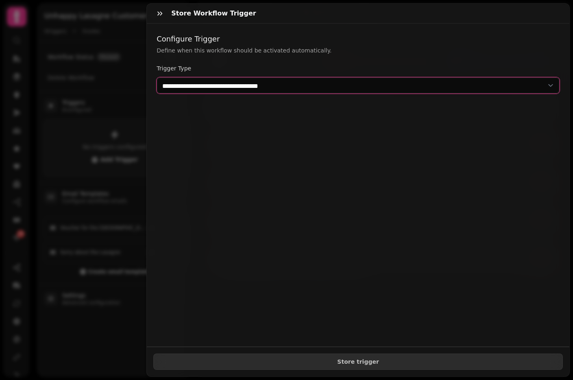
select select "**********"
click at [157, 77] on select "**********" at bounding box center [358, 85] width 403 height 16
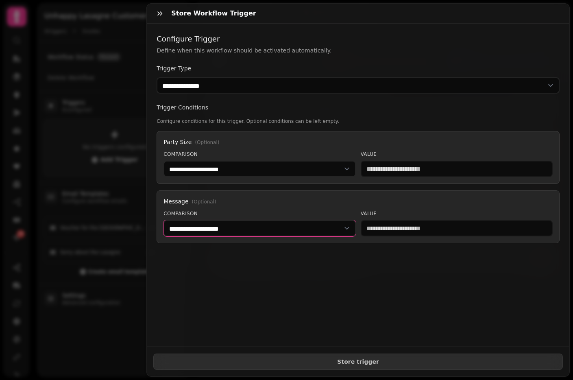
click at [192, 229] on select "**********" at bounding box center [259, 228] width 192 height 16
click at [163, 220] on select "**********" at bounding box center [259, 228] width 192 height 16
click at [304, 222] on select "**********" at bounding box center [259, 228] width 192 height 16
select select "**********"
click at [163, 220] on select "**********" at bounding box center [259, 228] width 192 height 16
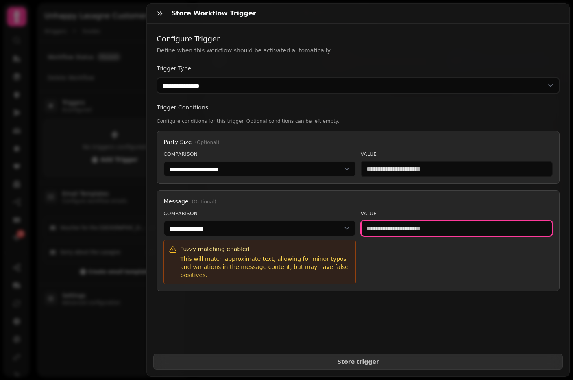
click at [404, 231] on input "text" at bounding box center [457, 228] width 192 height 16
paste input "**********"
type input "*******"
click at [385, 229] on input "*******" at bounding box center [457, 228] width 192 height 16
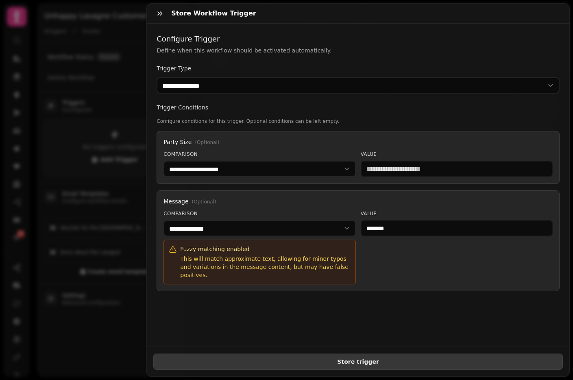
click at [359, 362] on span "Store trigger" at bounding box center [358, 362] width 396 height 6
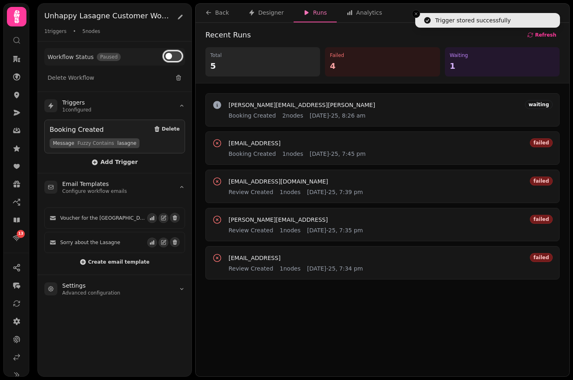
click at [173, 57] on button at bounding box center [173, 56] width 18 height 10
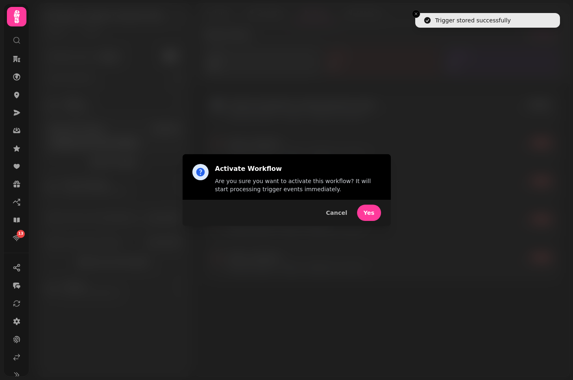
click at [370, 212] on button "Yes" at bounding box center [369, 213] width 24 height 16
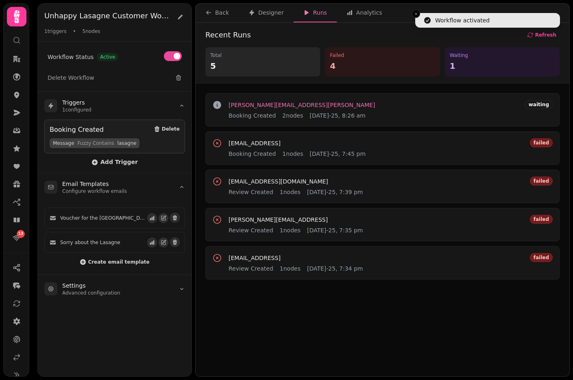
click at [263, 103] on span "[PERSON_NAME][EMAIL_ADDRESS][PERSON_NAME]" at bounding box center [302, 105] width 146 height 6
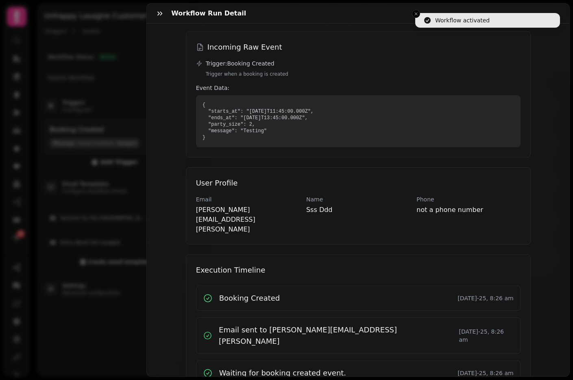
scroll to position [106, 0]
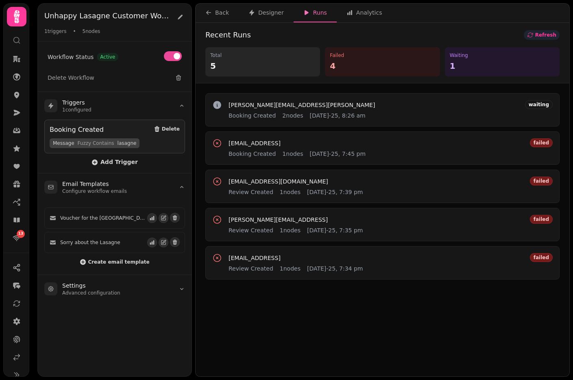
click at [545, 35] on span "Refresh" at bounding box center [545, 35] width 21 height 5
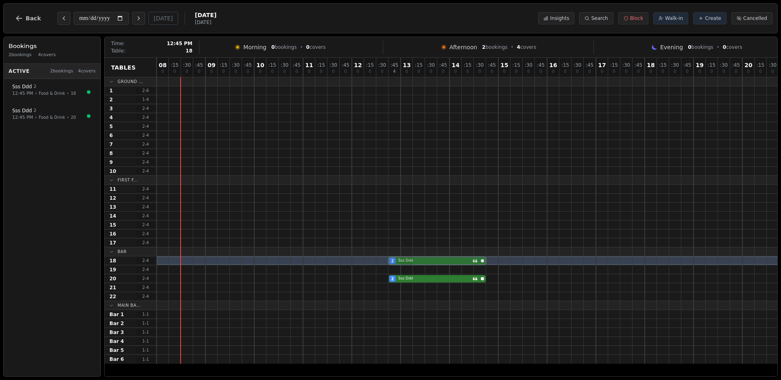
click at [411, 258] on div "2 Sss Ddd" at bounding box center [547, 260] width 781 height 9
select select "****"
select select "*"
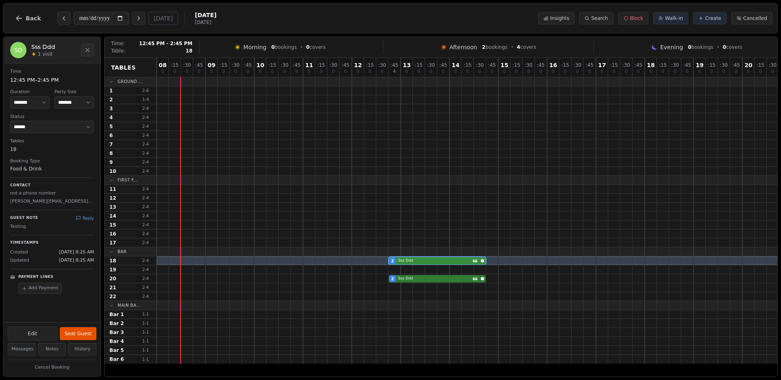
click at [409, 259] on div "2 Sss Ddd" at bounding box center [547, 260] width 781 height 9
click at [401, 277] on div "2 Sss Ddd" at bounding box center [547, 278] width 781 height 9
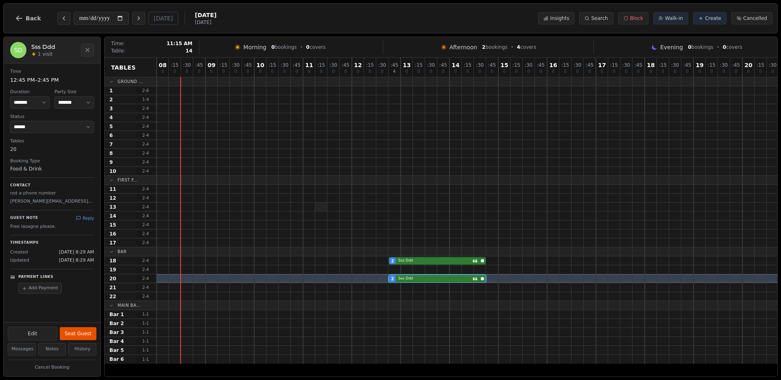
click at [325, 206] on div at bounding box center [321, 207] width 12 height 9
select select "****"
click at [410, 278] on div "2 Sss Ddd" at bounding box center [547, 278] width 781 height 9
click at [412, 280] on div "2 Sss Ddd" at bounding box center [547, 278] width 781 height 9
click at [421, 278] on div "2 Sss Ddd" at bounding box center [547, 278] width 781 height 9
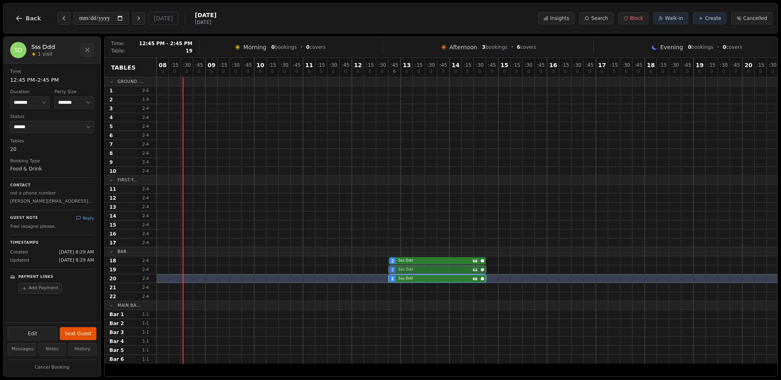
click at [418, 268] on div "2 Sss Ddd" at bounding box center [547, 269] width 781 height 9
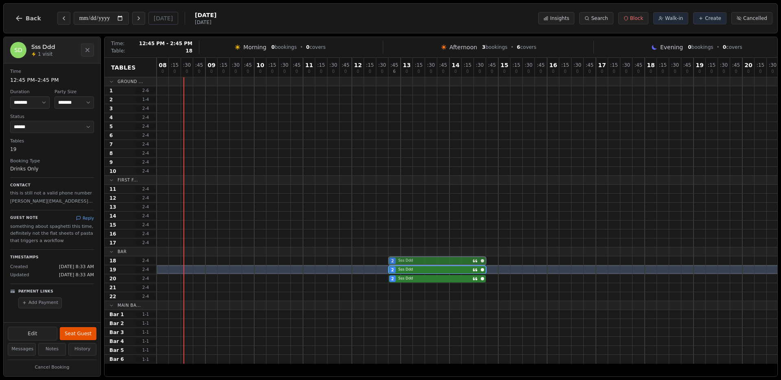
click at [415, 257] on div "2 Sss Ddd" at bounding box center [547, 260] width 781 height 9
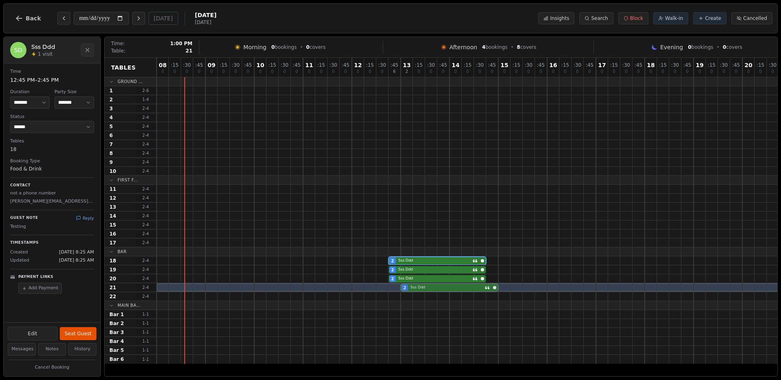
click at [425, 288] on div "2 Sss Ddd" at bounding box center [547, 287] width 781 height 9
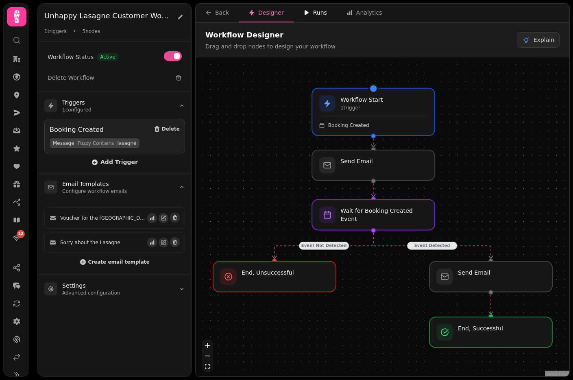
click at [318, 17] on button "Runs" at bounding box center [315, 13] width 43 height 19
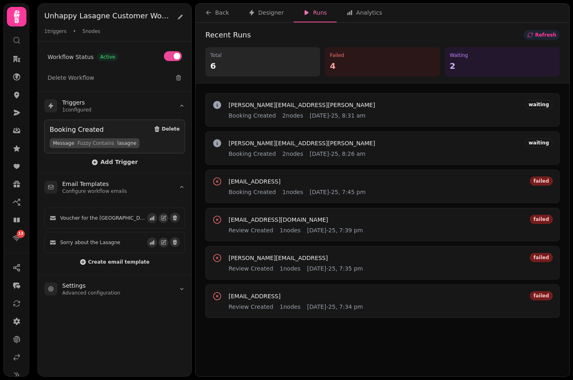
click at [546, 33] on span "Refresh" at bounding box center [545, 35] width 21 height 5
click at [540, 33] on span "Refresh" at bounding box center [545, 35] width 21 height 5
click at [552, 30] on button "Refresh" at bounding box center [542, 35] width 36 height 10
click at [277, 104] on span "[PERSON_NAME][EMAIL_ADDRESS][PERSON_NAME]" at bounding box center [302, 105] width 146 height 6
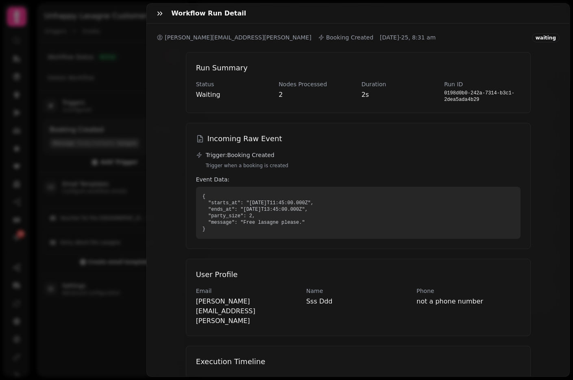
click at [290, 224] on pre "{ "starts_at": "[DATE]T11:45:00.000Z", "ends_at": "[DATE]T13:45:00.000Z", "part…" at bounding box center [359, 212] width 312 height 39
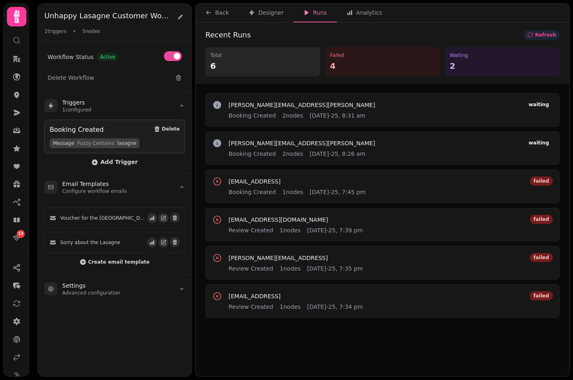
click at [553, 33] on span "Refresh" at bounding box center [545, 35] width 21 height 5
click at [537, 33] on button "Refresh" at bounding box center [542, 35] width 36 height 10
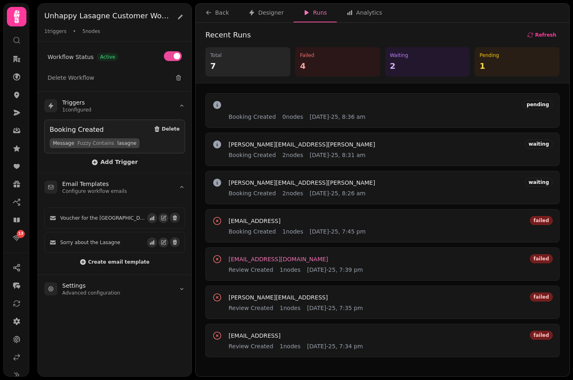
click at [256, 258] on span "[EMAIL_ADDRESS][DOMAIN_NAME]" at bounding box center [279, 259] width 100 height 6
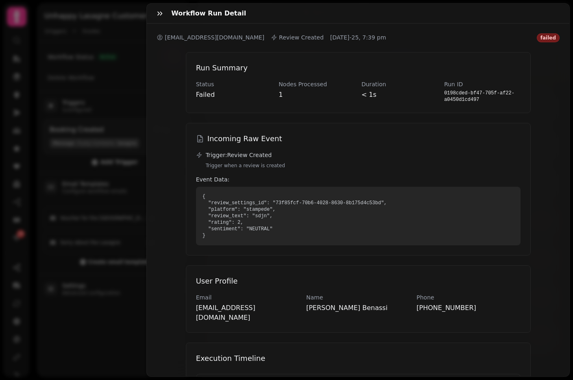
click at [139, 67] on div "Workflow Run Detail [EMAIL_ADDRESS][DOMAIN_NAME] Review Created [DATE]-25, 7:39…" at bounding box center [286, 196] width 573 height 367
